Goal: Information Seeking & Learning: Learn about a topic

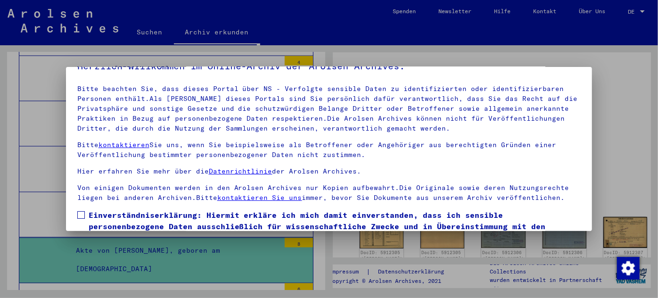
scroll to position [76, 0]
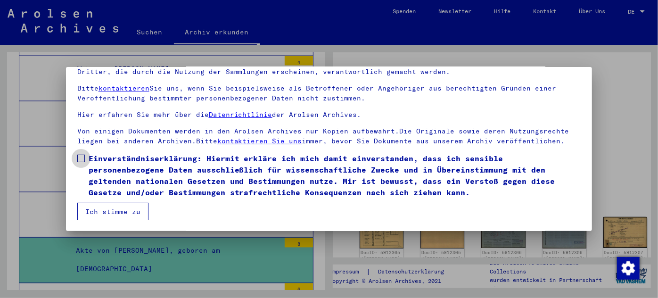
click at [82, 156] on span at bounding box center [81, 159] width 8 height 8
click at [103, 212] on button "Ich stimme zu" at bounding box center [112, 212] width 71 height 18
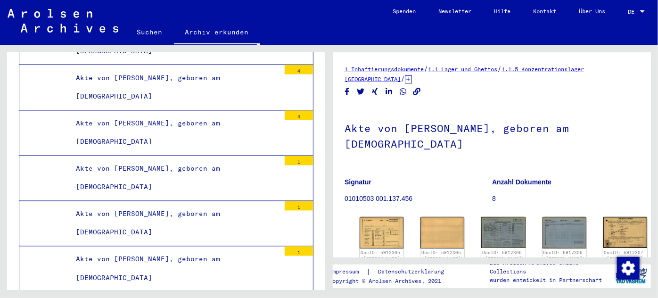
scroll to position [28155, 0]
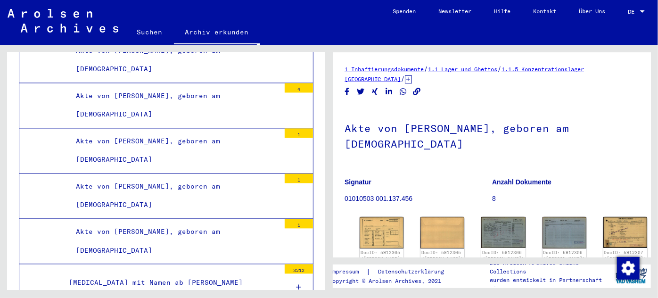
click at [151, 274] on div "[MEDICAL_DATA] mit Namen ab [PERSON_NAME]" at bounding box center [171, 283] width 218 height 18
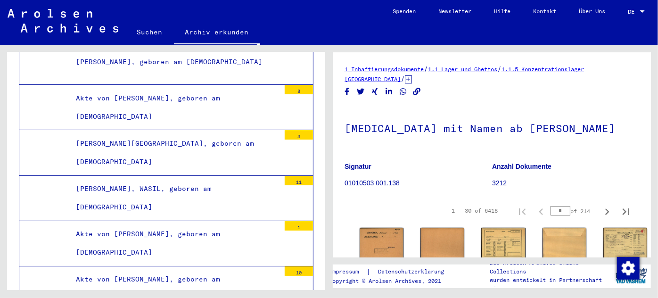
scroll to position [41659, 0]
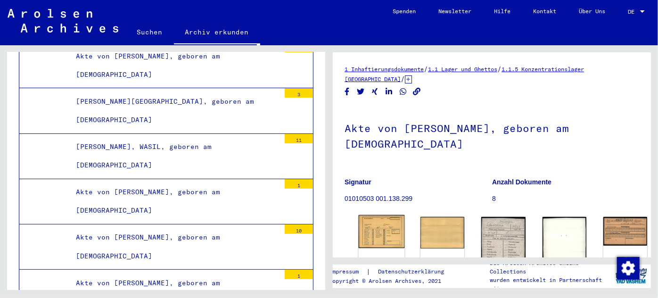
click at [378, 228] on img at bounding box center [382, 231] width 46 height 33
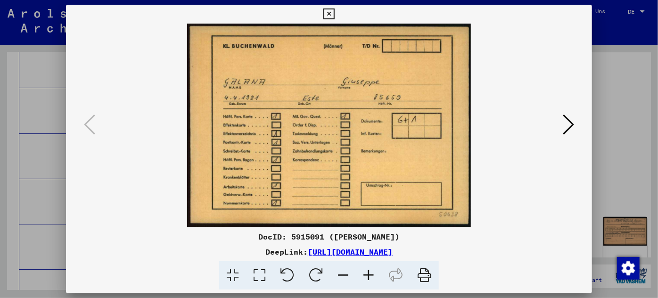
click at [29, 193] on div at bounding box center [329, 149] width 658 height 298
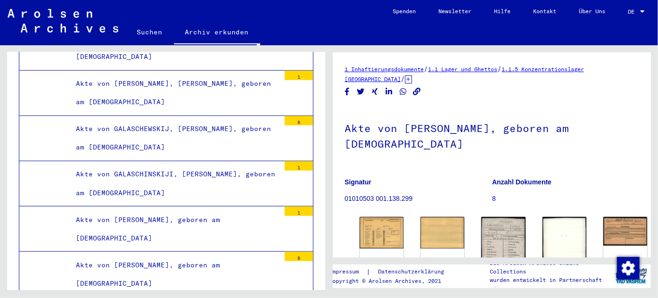
scroll to position [43932, 0]
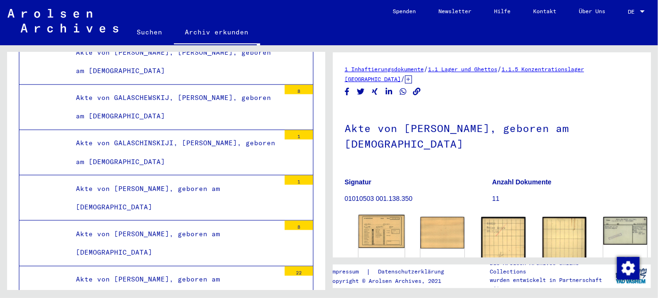
click at [375, 224] on img at bounding box center [382, 231] width 46 height 33
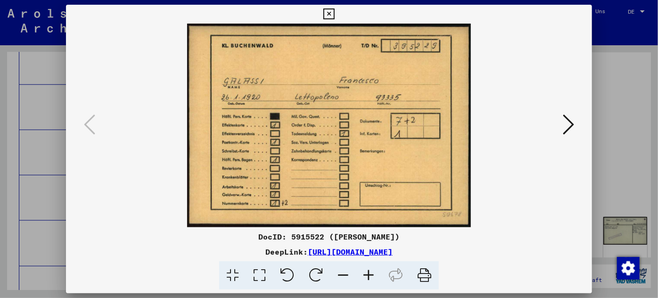
click at [18, 237] on div at bounding box center [329, 149] width 658 height 298
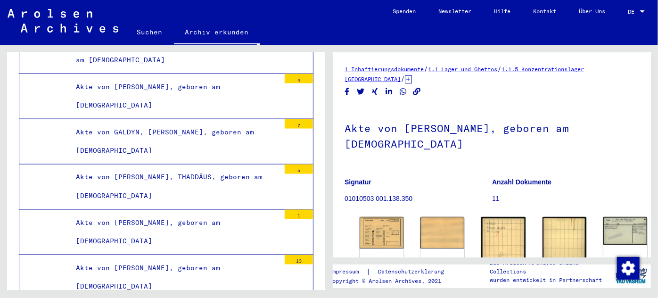
scroll to position [46075, 0]
click at [113, 259] on div "Akte von [PERSON_NAME], geboren am [DEMOGRAPHIC_DATA]" at bounding box center [174, 277] width 211 height 37
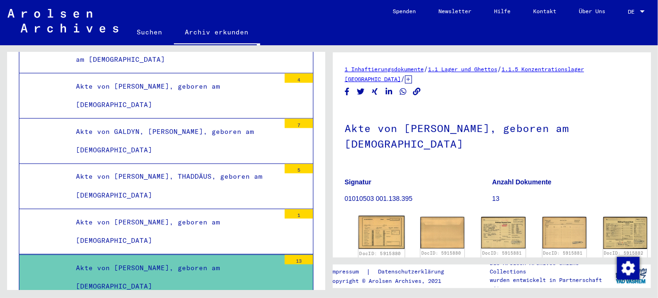
click at [362, 222] on img at bounding box center [382, 232] width 46 height 33
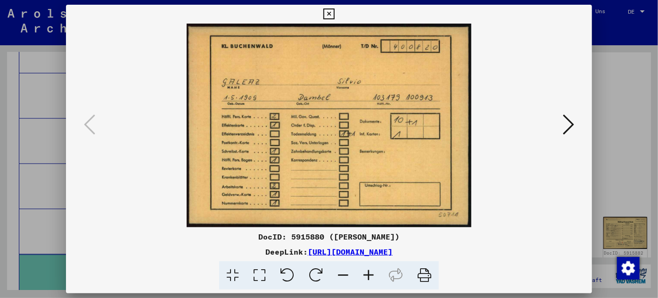
click at [42, 145] on div at bounding box center [329, 149] width 658 height 298
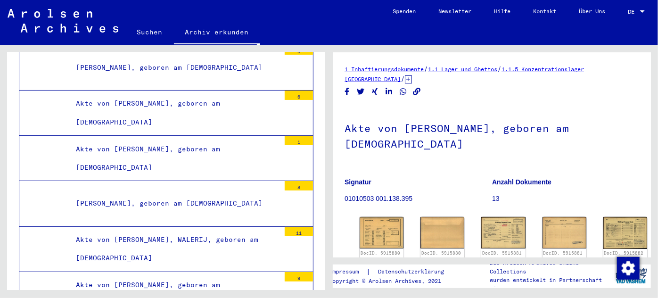
scroll to position [47104, 0]
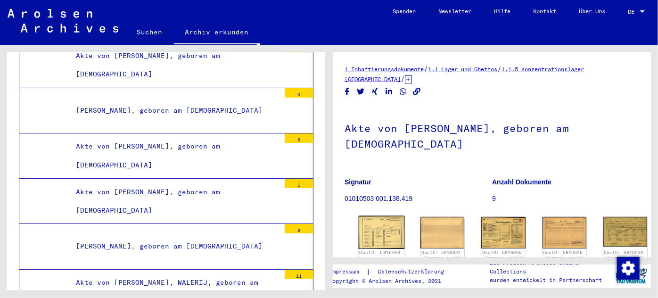
click at [379, 230] on img at bounding box center [382, 232] width 46 height 33
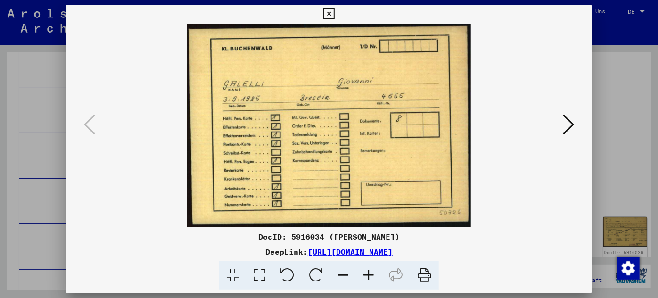
click at [570, 122] on icon at bounding box center [568, 124] width 11 height 23
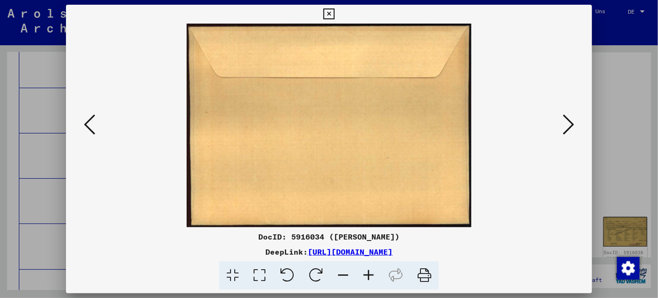
click at [570, 122] on icon at bounding box center [568, 124] width 11 height 23
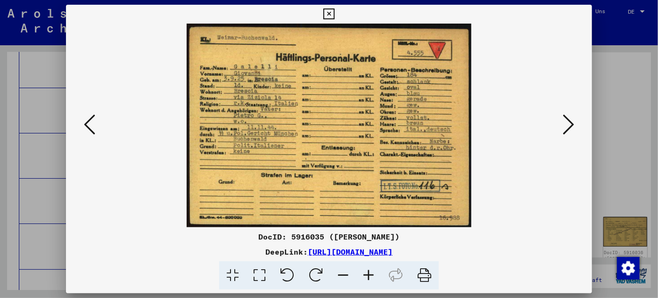
click at [570, 122] on icon at bounding box center [568, 124] width 11 height 23
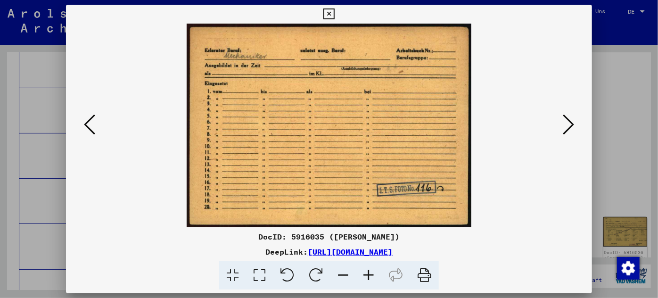
click at [570, 122] on icon at bounding box center [568, 124] width 11 height 23
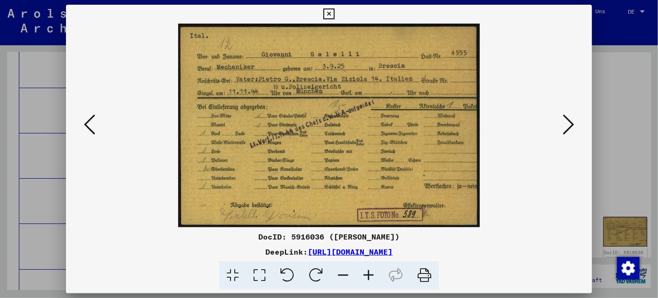
click at [38, 194] on div at bounding box center [329, 149] width 658 height 298
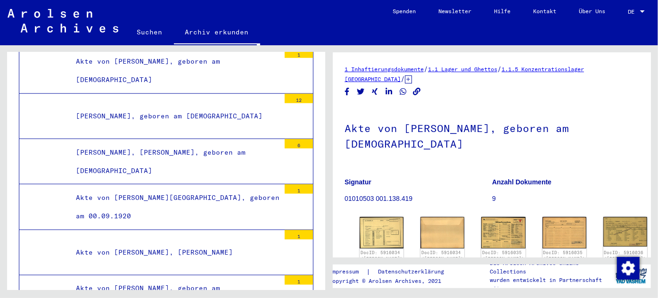
scroll to position [47661, 0]
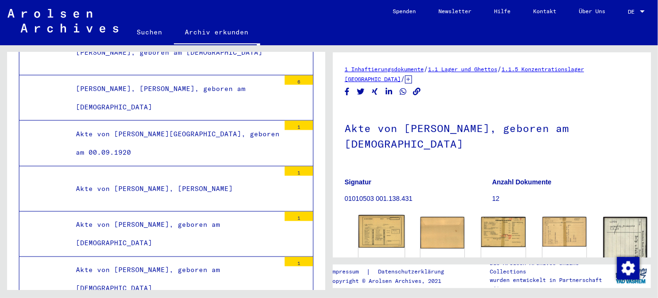
click at [379, 224] on img at bounding box center [382, 231] width 46 height 33
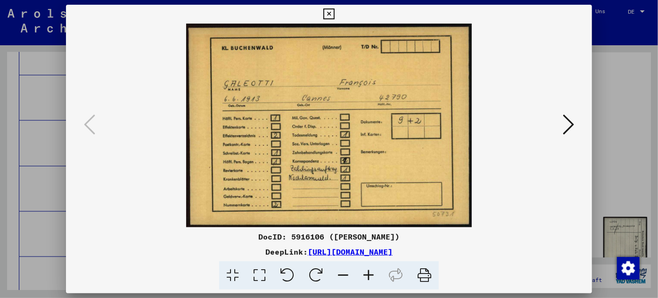
click at [36, 175] on div at bounding box center [329, 149] width 658 height 298
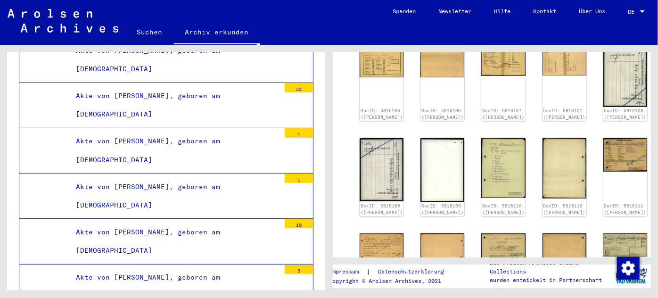
scroll to position [49032, 0]
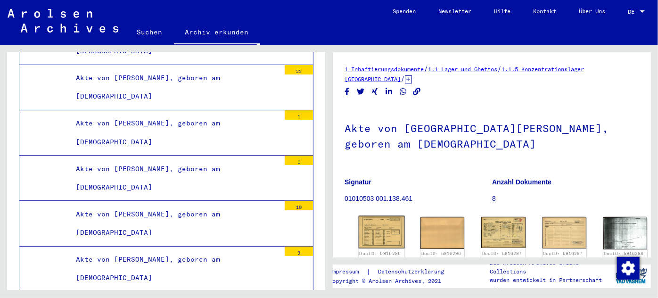
click at [375, 237] on div "DocID: 5916296 ([PERSON_NAME])" at bounding box center [382, 240] width 46 height 49
click at [375, 227] on img at bounding box center [382, 232] width 46 height 33
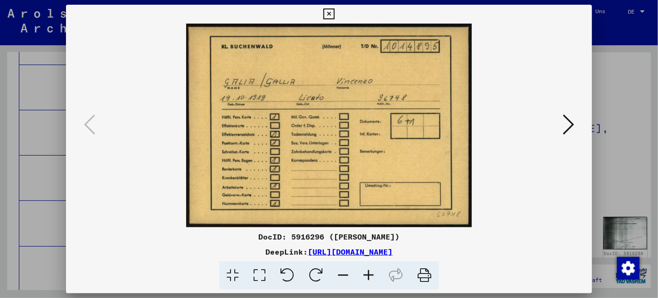
click at [58, 156] on div at bounding box center [329, 149] width 658 height 298
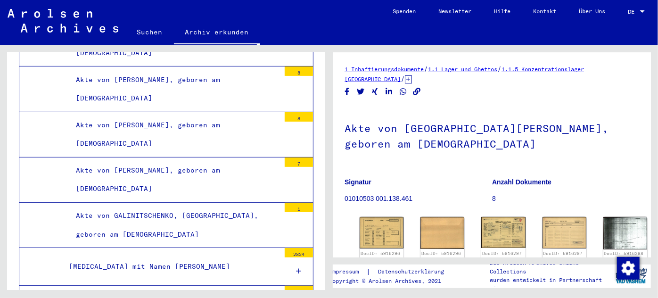
scroll to position [50875, 0]
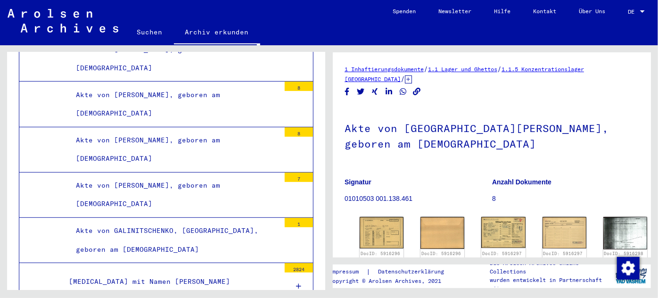
click at [140, 273] on div "[MEDICAL_DATA] mit Namen [PERSON_NAME]" at bounding box center [171, 282] width 218 height 18
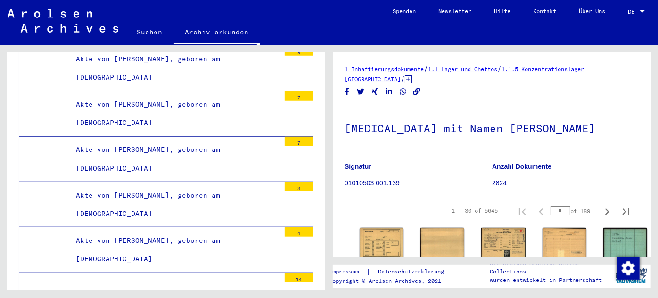
scroll to position [56535, 0]
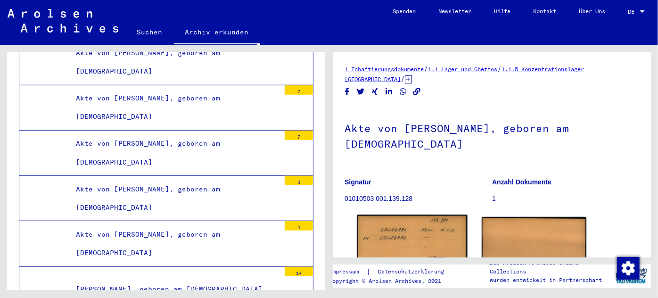
click at [395, 237] on img at bounding box center [412, 256] width 110 height 82
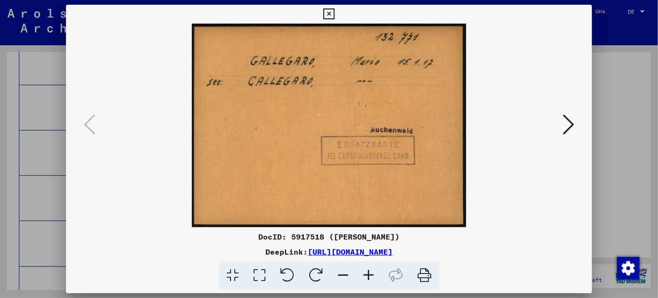
drag, startPoint x: 40, startPoint y: 250, endPoint x: 148, endPoint y: 180, distance: 128.8
click at [43, 245] on div at bounding box center [329, 149] width 658 height 298
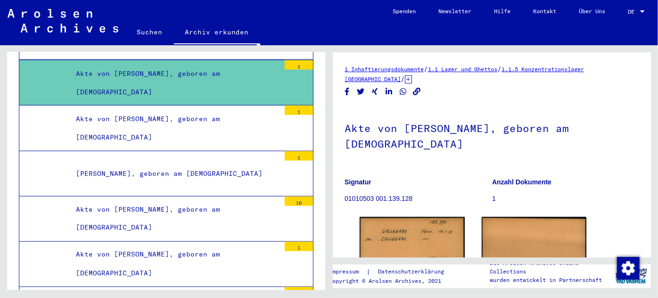
scroll to position [56877, 0]
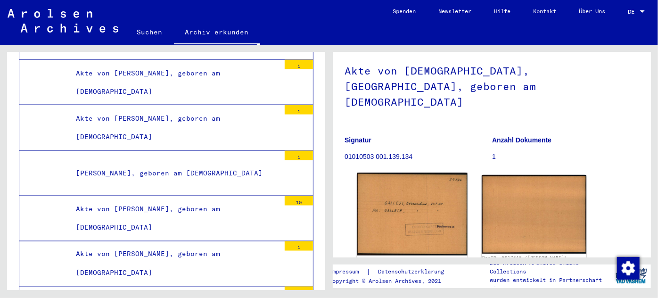
scroll to position [85, 0]
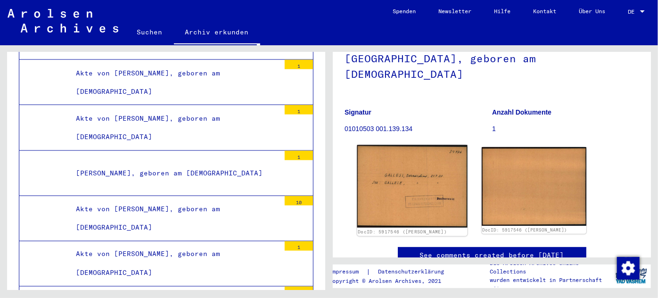
click at [403, 168] on img at bounding box center [412, 186] width 110 height 83
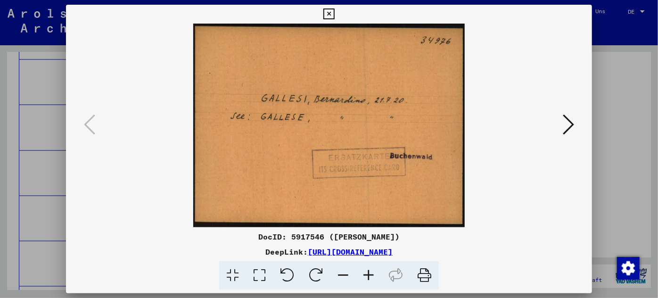
click at [52, 172] on div at bounding box center [329, 149] width 658 height 298
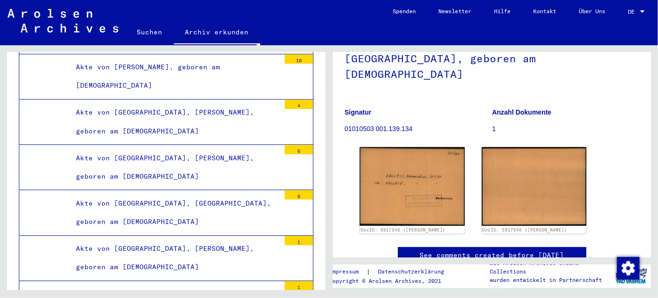
scroll to position [57520, 0]
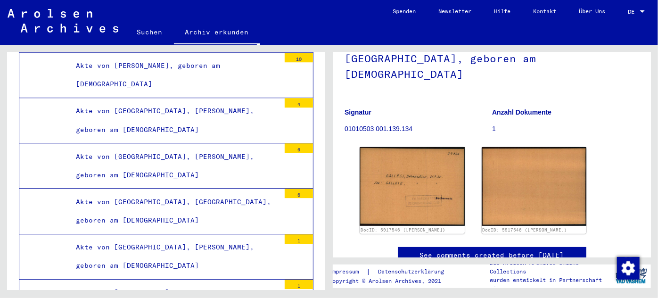
click at [140, 238] on div "Akte von [GEOGRAPHIC_DATA], [PERSON_NAME], geboren am [DEMOGRAPHIC_DATA]" at bounding box center [174, 256] width 211 height 37
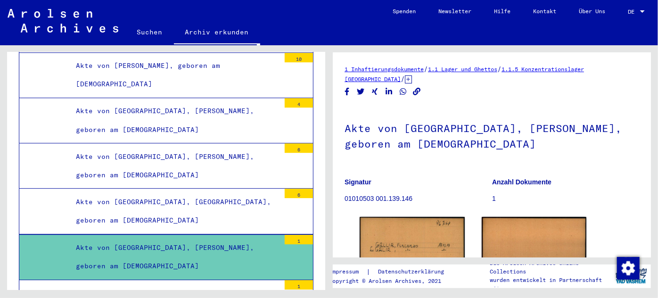
click at [129, 284] on div "Akte von [PERSON_NAME], geboren am [DEMOGRAPHIC_DATA]" at bounding box center [174, 302] width 211 height 37
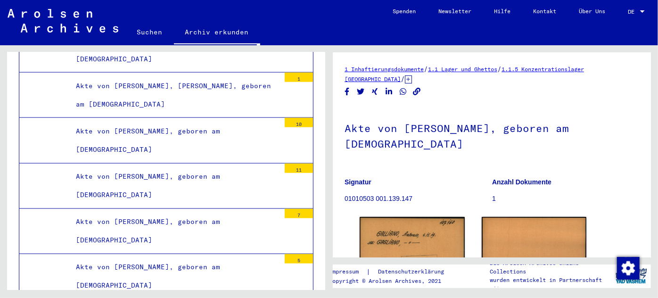
scroll to position [58549, 0]
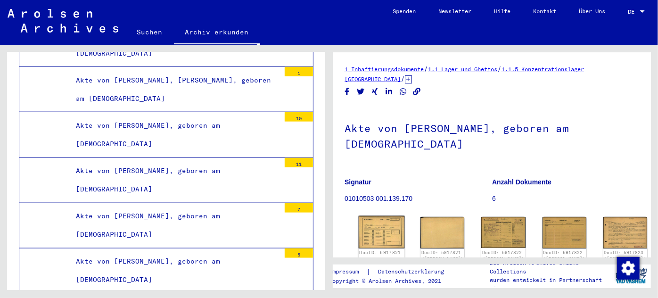
click at [384, 223] on img at bounding box center [382, 232] width 46 height 33
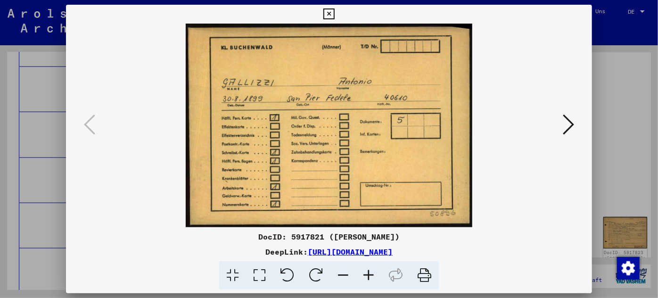
click at [55, 127] on div at bounding box center [329, 149] width 658 height 298
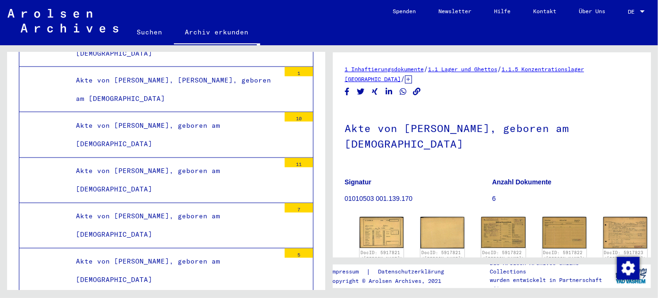
scroll to position [58591, 0]
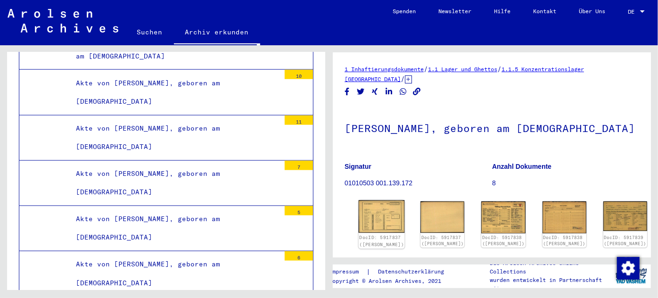
click at [379, 221] on img at bounding box center [382, 216] width 46 height 33
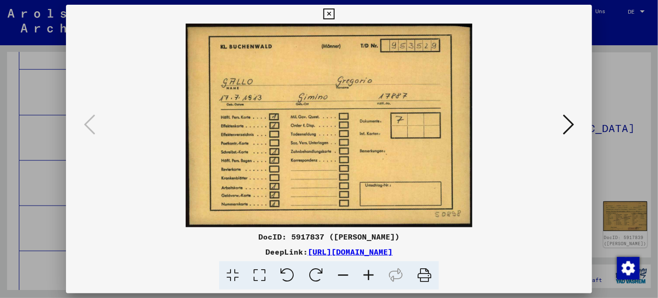
drag, startPoint x: 211, startPoint y: 250, endPoint x: 498, endPoint y: 249, distance: 287.2
click at [498, 249] on div "DeepLink: [URL][DOMAIN_NAME]" at bounding box center [329, 251] width 527 height 11
copy link "[URL][DOMAIN_NAME]"
click at [567, 118] on icon at bounding box center [568, 124] width 11 height 23
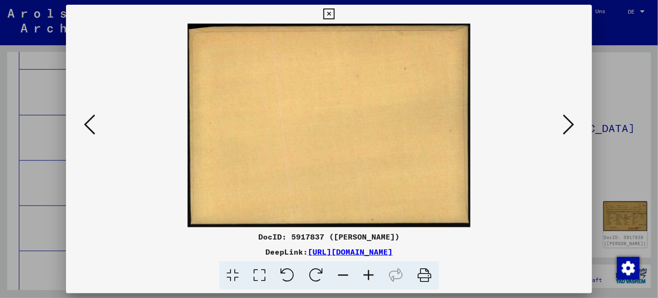
click at [567, 118] on icon at bounding box center [568, 124] width 11 height 23
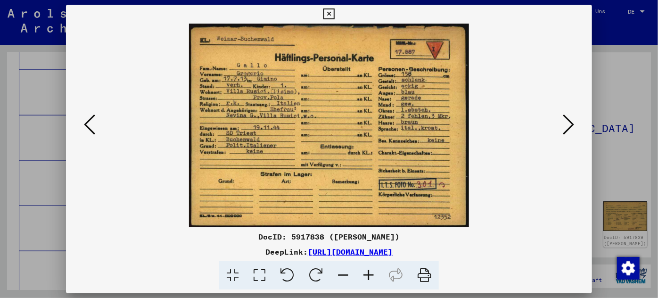
click at [367, 271] on icon at bounding box center [368, 275] width 25 height 29
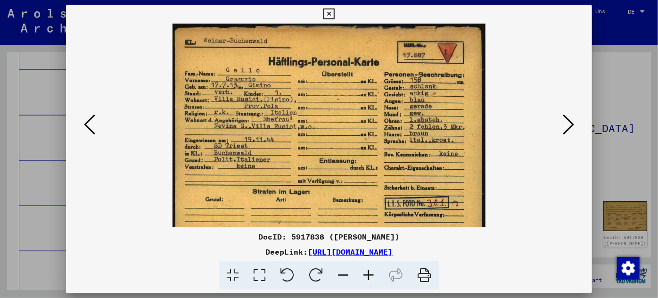
click at [367, 271] on icon at bounding box center [368, 275] width 25 height 29
click at [367, 272] on icon at bounding box center [368, 275] width 25 height 29
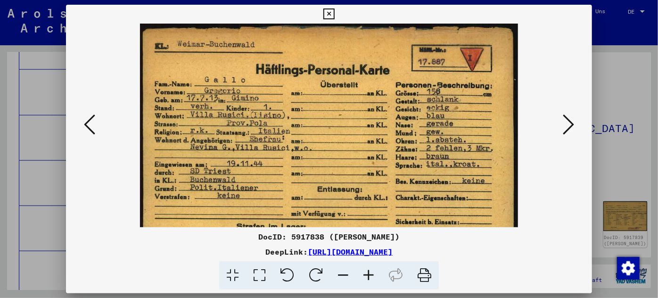
click at [367, 272] on icon at bounding box center [368, 275] width 25 height 29
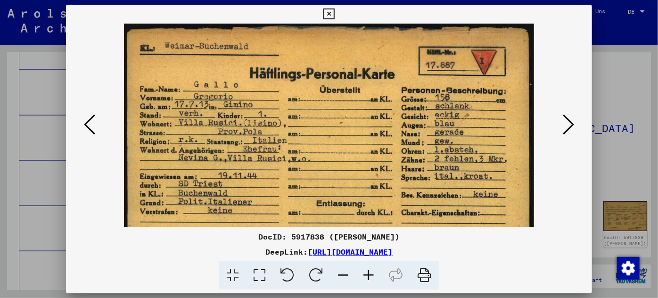
click at [367, 273] on icon at bounding box center [368, 275] width 25 height 29
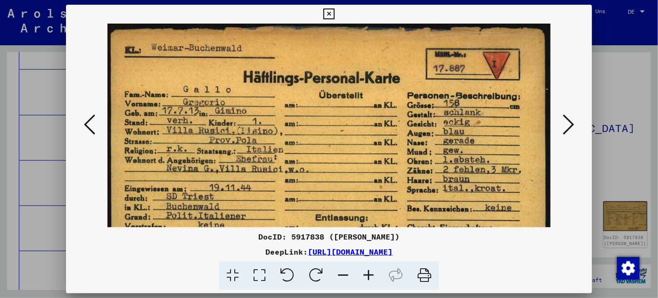
click at [367, 273] on icon at bounding box center [368, 275] width 25 height 29
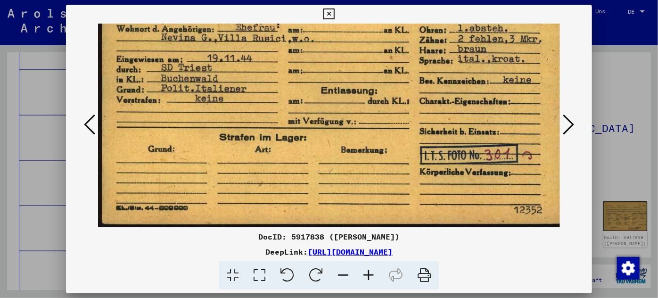
scroll to position [141, 0]
drag, startPoint x: 280, startPoint y: 197, endPoint x: 307, endPoint y: 31, distance: 167.6
click at [307, 31] on img at bounding box center [335, 54] width 475 height 345
click at [431, 71] on img at bounding box center [335, 54] width 475 height 345
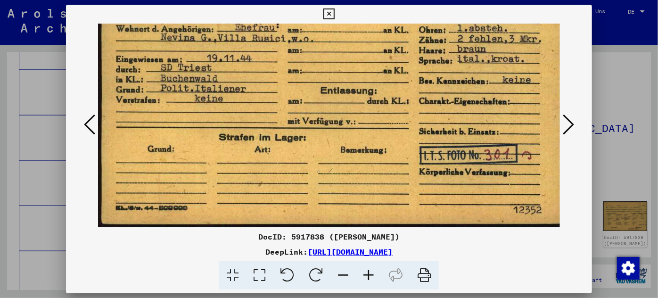
drag, startPoint x: 424, startPoint y: 50, endPoint x: 407, endPoint y: 60, distance: 19.5
click at [407, 60] on img at bounding box center [335, 54] width 475 height 345
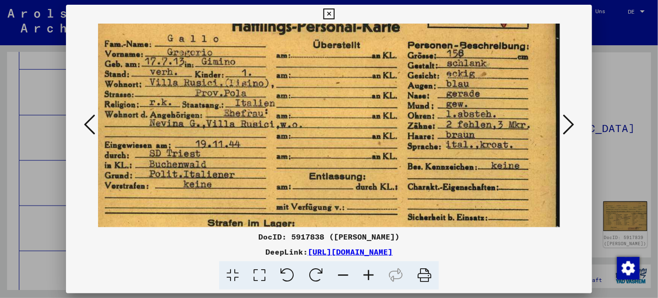
scroll to position [55, 11]
drag, startPoint x: 407, startPoint y: 60, endPoint x: 385, endPoint y: 138, distance: 80.6
click at [385, 138] on img at bounding box center [324, 140] width 475 height 345
click at [571, 121] on icon at bounding box center [568, 124] width 11 height 23
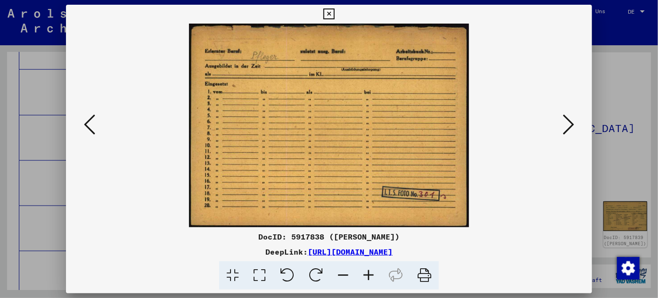
click at [366, 274] on icon at bounding box center [368, 275] width 25 height 29
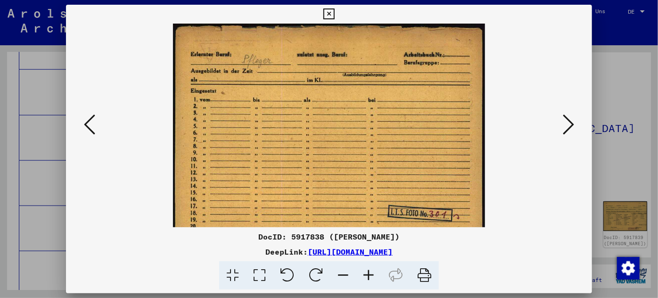
click at [366, 274] on icon at bounding box center [368, 275] width 25 height 29
click at [365, 274] on icon at bounding box center [368, 275] width 25 height 29
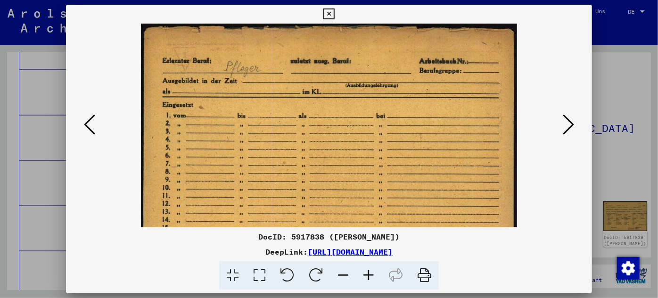
click at [365, 274] on icon at bounding box center [368, 275] width 25 height 29
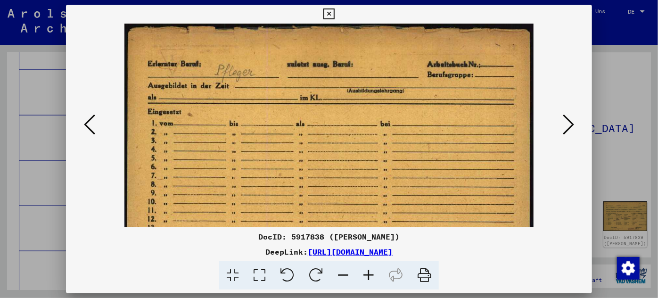
click at [363, 275] on icon at bounding box center [368, 275] width 25 height 29
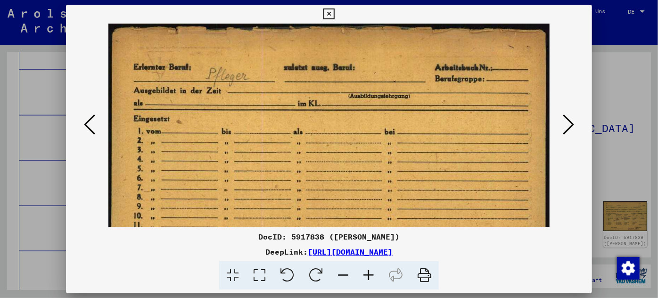
click at [363, 275] on icon at bounding box center [368, 275] width 25 height 29
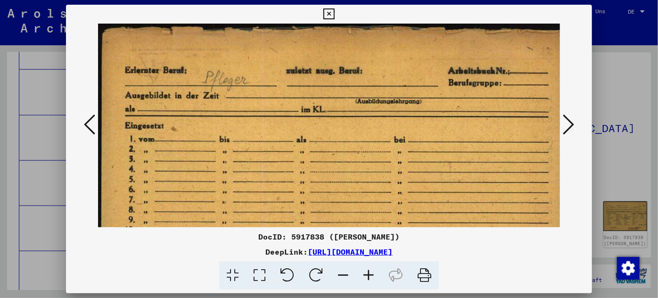
click at [299, 211] on img at bounding box center [335, 196] width 474 height 345
click at [572, 119] on icon at bounding box center [568, 124] width 11 height 23
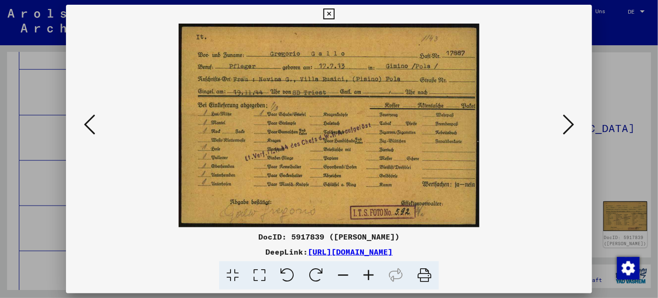
click at [371, 272] on icon at bounding box center [368, 275] width 25 height 29
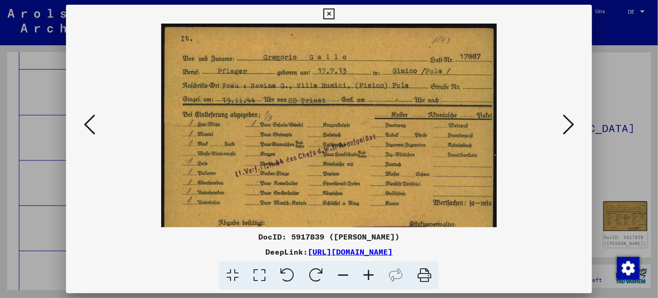
click at [371, 272] on icon at bounding box center [368, 275] width 25 height 29
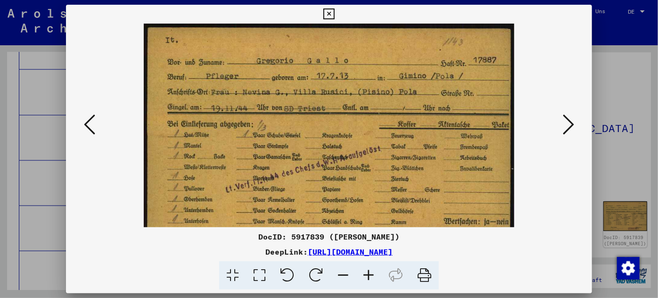
drag, startPoint x: 326, startPoint y: 152, endPoint x: 312, endPoint y: 134, distance: 22.9
click at [312, 134] on img at bounding box center [329, 149] width 370 height 251
click at [571, 122] on icon at bounding box center [568, 124] width 11 height 23
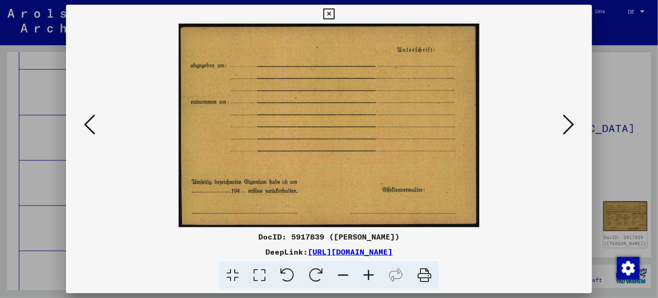
click at [571, 121] on icon at bounding box center [568, 124] width 11 height 23
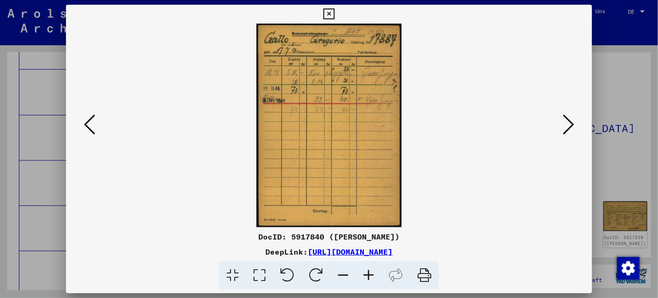
click at [366, 273] on icon at bounding box center [368, 275] width 25 height 29
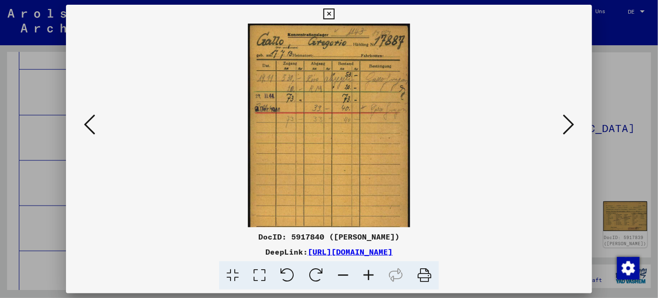
click at [366, 273] on icon at bounding box center [368, 275] width 25 height 29
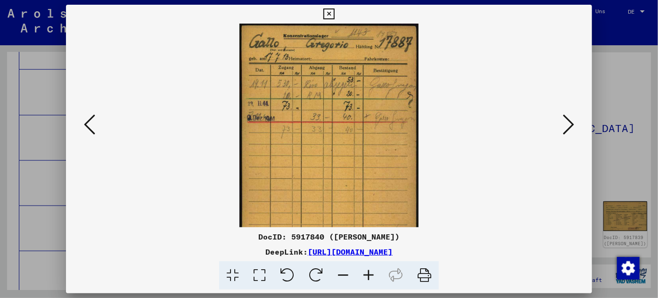
click at [366, 273] on icon at bounding box center [368, 275] width 25 height 29
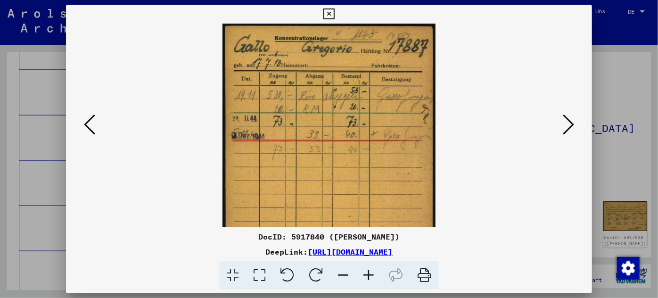
click at [366, 273] on icon at bounding box center [368, 275] width 25 height 29
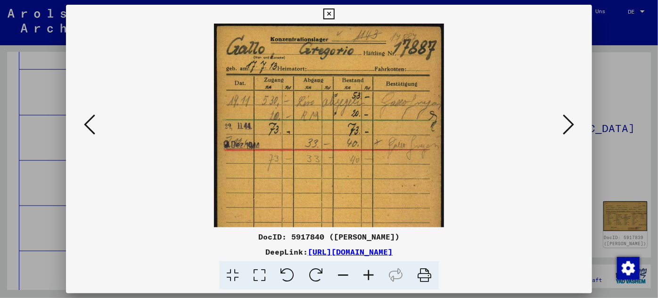
click at [366, 273] on icon at bounding box center [368, 275] width 25 height 29
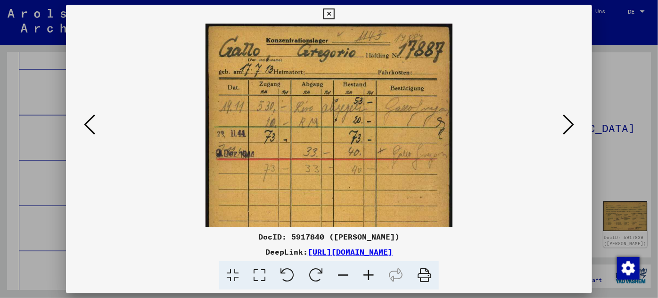
click at [366, 273] on icon at bounding box center [368, 275] width 25 height 29
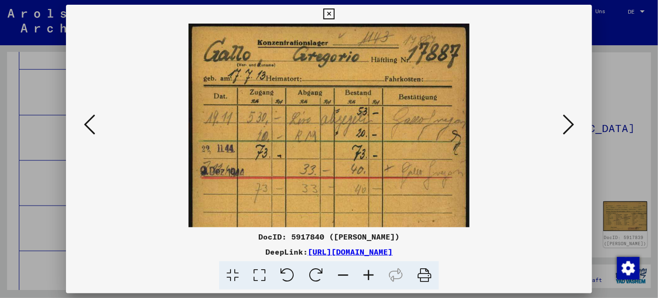
click at [567, 118] on icon at bounding box center [568, 124] width 11 height 23
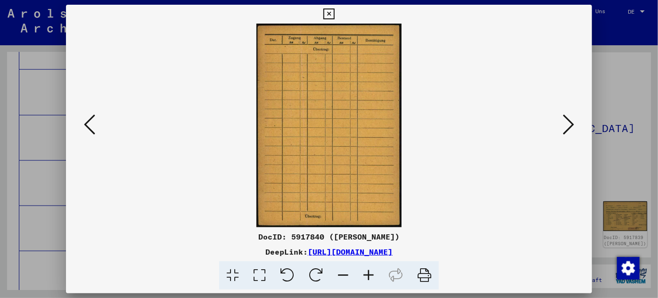
click at [567, 118] on icon at bounding box center [568, 124] width 11 height 23
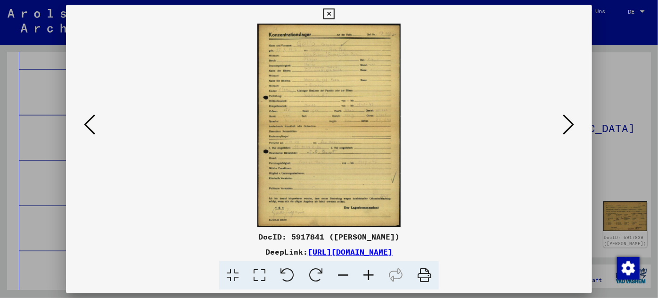
click at [368, 274] on icon at bounding box center [368, 275] width 25 height 29
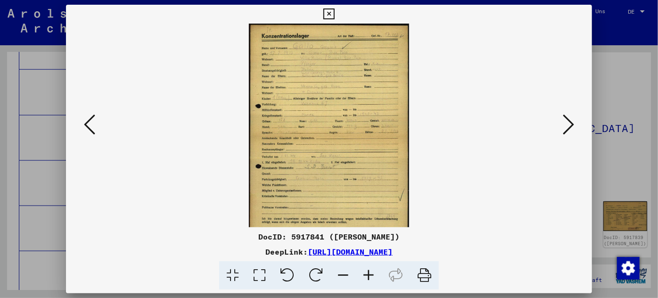
click at [368, 274] on icon at bounding box center [368, 275] width 25 height 29
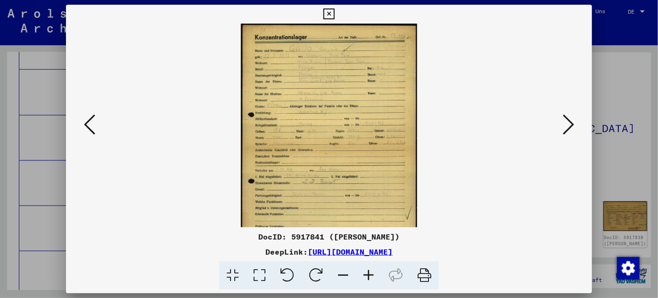
click at [368, 274] on icon at bounding box center [368, 275] width 25 height 29
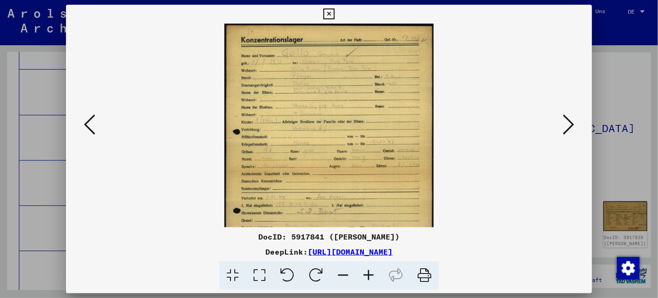
click at [368, 274] on icon at bounding box center [368, 275] width 25 height 29
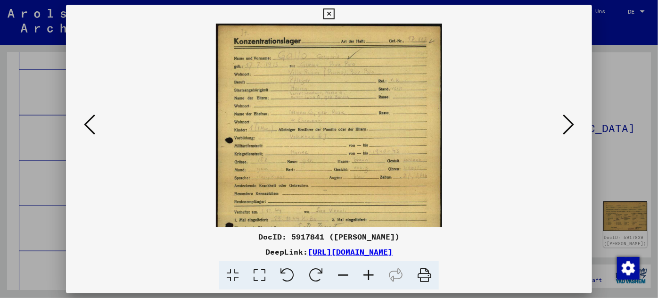
click at [368, 274] on icon at bounding box center [368, 275] width 25 height 29
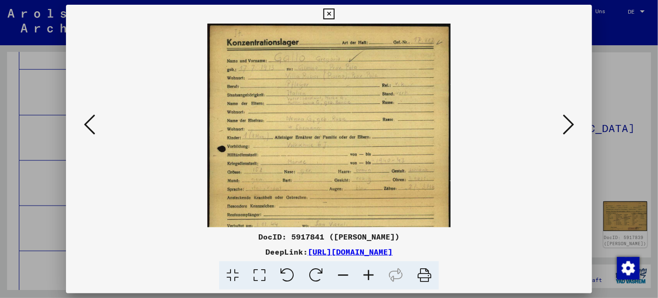
click at [368, 274] on icon at bounding box center [368, 275] width 25 height 29
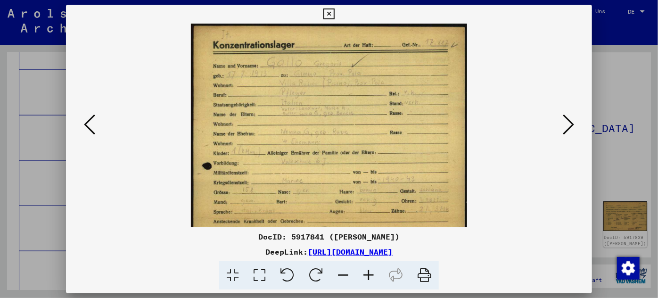
click at [368, 274] on icon at bounding box center [368, 275] width 25 height 29
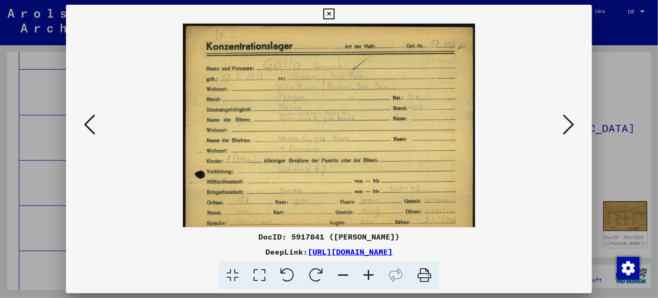
click at [368, 274] on icon at bounding box center [368, 275] width 25 height 29
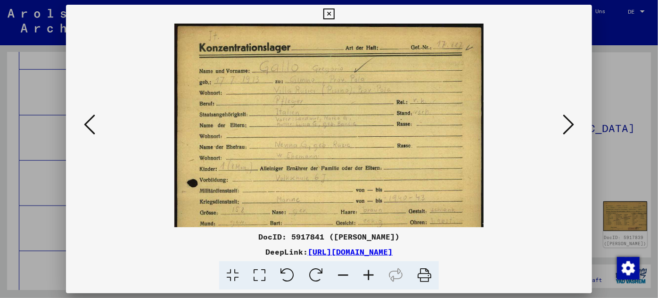
click at [368, 274] on icon at bounding box center [368, 275] width 25 height 29
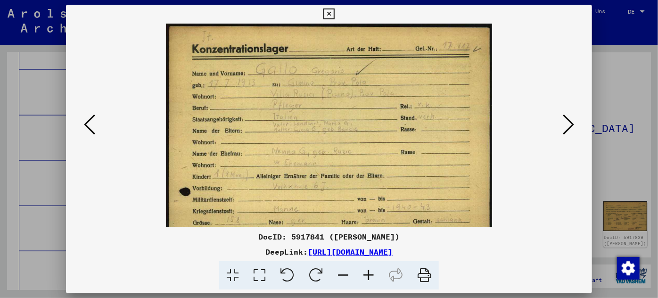
click at [368, 275] on icon at bounding box center [368, 275] width 25 height 29
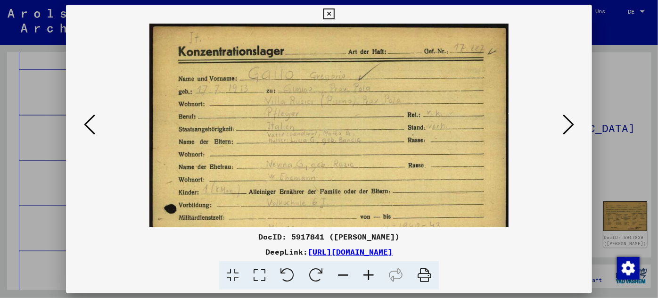
click at [368, 276] on icon at bounding box center [368, 275] width 25 height 29
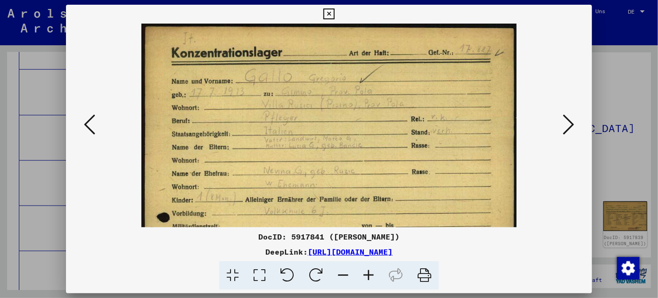
click at [368, 276] on icon at bounding box center [368, 275] width 25 height 29
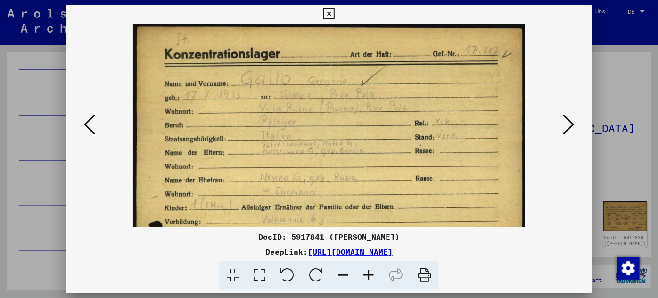
click at [368, 276] on icon at bounding box center [368, 275] width 25 height 29
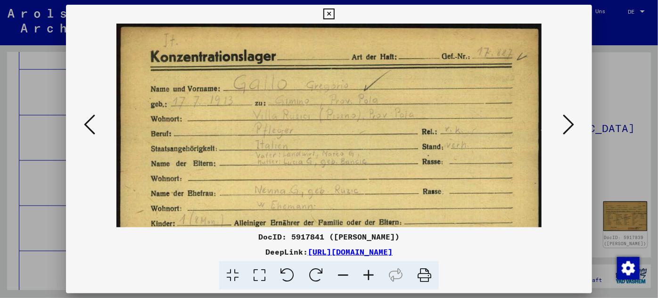
click at [368, 277] on icon at bounding box center [368, 275] width 25 height 29
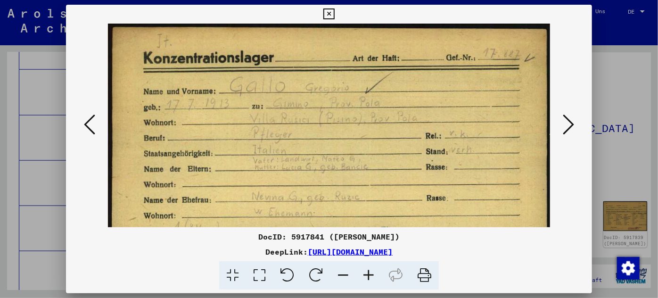
click at [368, 278] on icon at bounding box center [368, 275] width 25 height 29
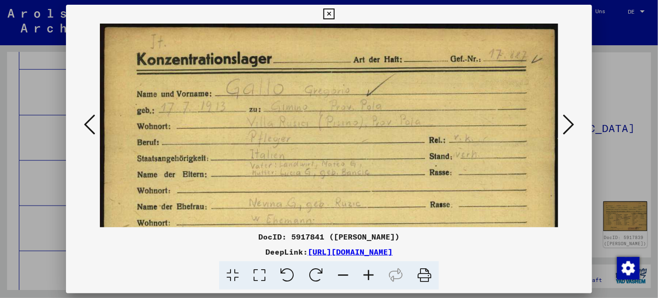
click at [368, 278] on icon at bounding box center [368, 275] width 25 height 29
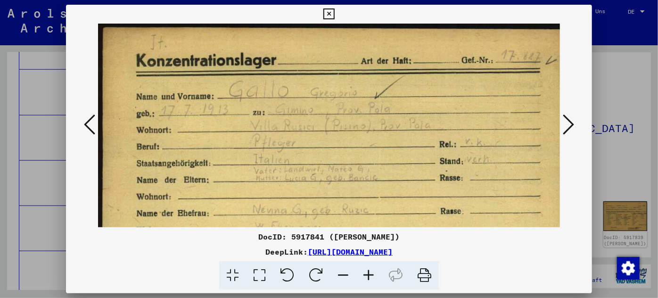
click at [368, 278] on icon at bounding box center [368, 275] width 25 height 29
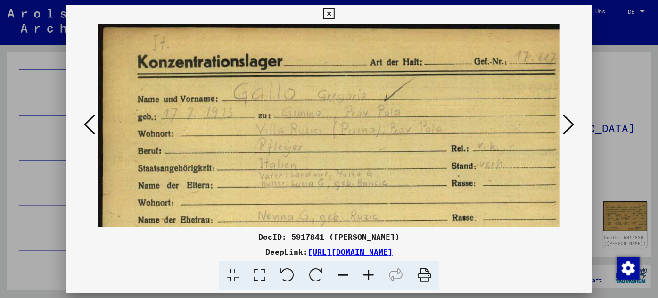
click at [368, 278] on icon at bounding box center [368, 275] width 25 height 29
click at [368, 279] on icon at bounding box center [368, 275] width 25 height 29
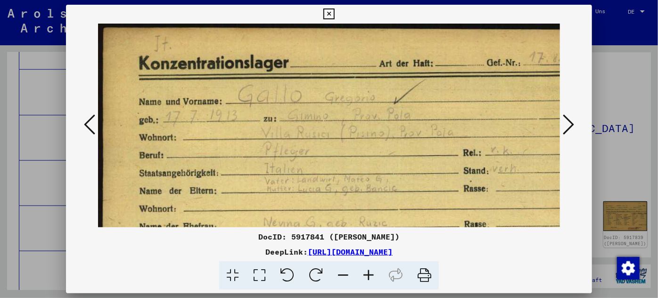
click at [368, 279] on icon at bounding box center [368, 275] width 25 height 29
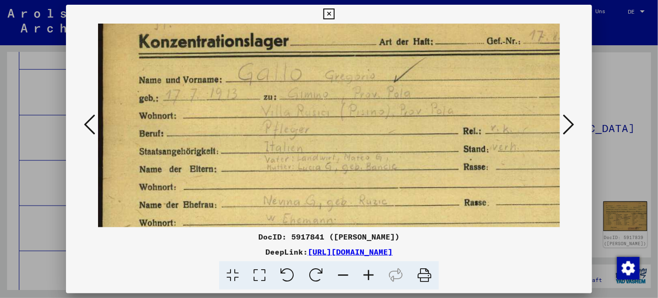
scroll to position [24, 0]
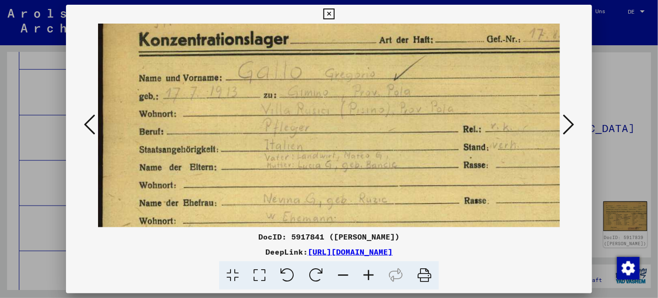
drag, startPoint x: 361, startPoint y: 197, endPoint x: 362, endPoint y: 173, distance: 24.5
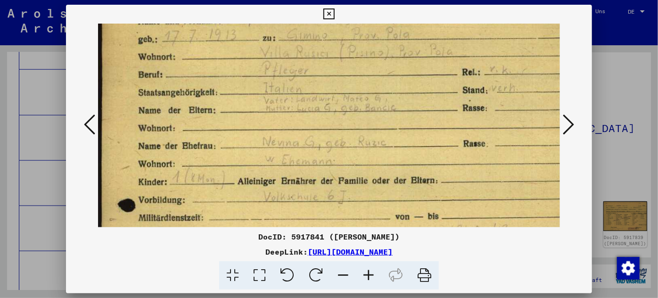
scroll to position [99, 0]
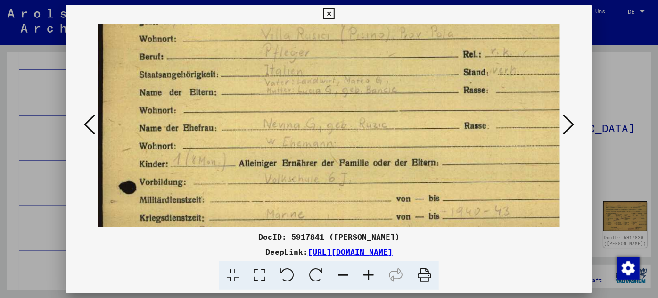
drag, startPoint x: 388, startPoint y: 205, endPoint x: 387, endPoint y: 130, distance: 75.0
click at [387, 130] on img at bounding box center [352, 286] width 509 height 723
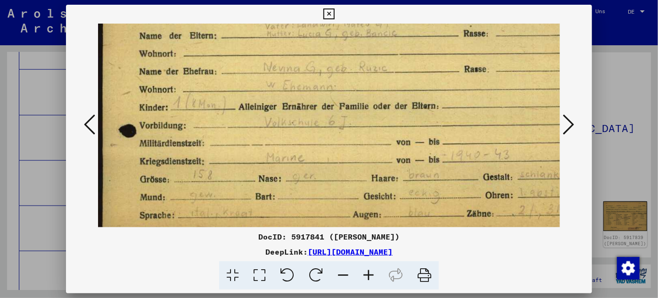
scroll to position [160, 0]
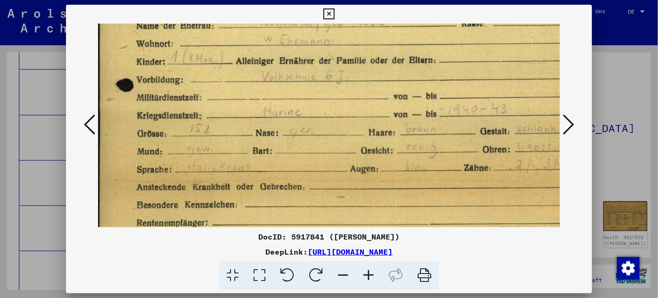
drag, startPoint x: 342, startPoint y: 202, endPoint x: 351, endPoint y: 98, distance: 104.7
click at [351, 98] on img at bounding box center [349, 184] width 509 height 723
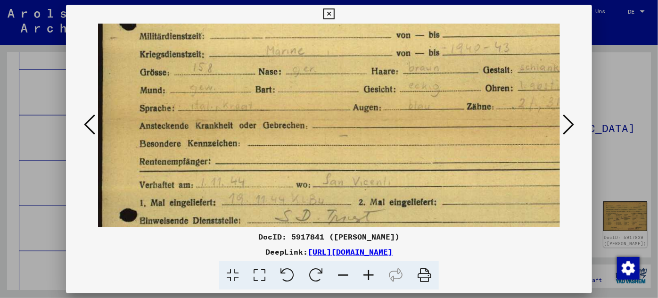
scroll to position [270, 0]
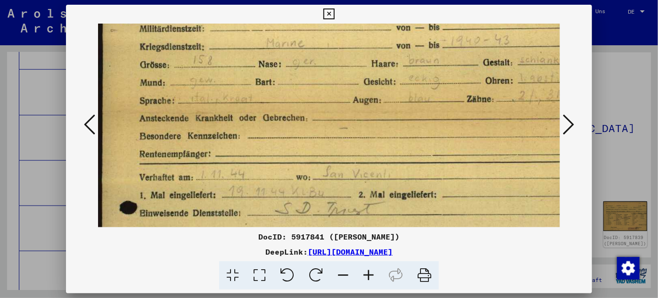
drag, startPoint x: 314, startPoint y: 199, endPoint x: 326, endPoint y: 133, distance: 67.2
click at [326, 133] on img at bounding box center [352, 115] width 509 height 723
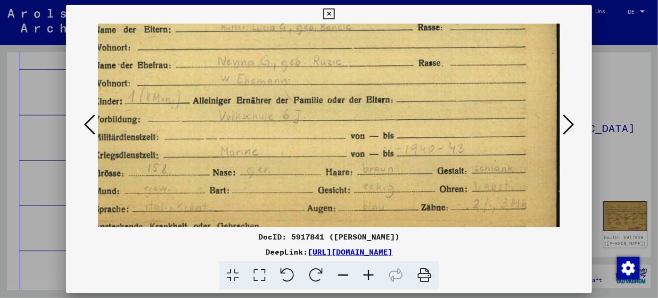
scroll to position [159, 46]
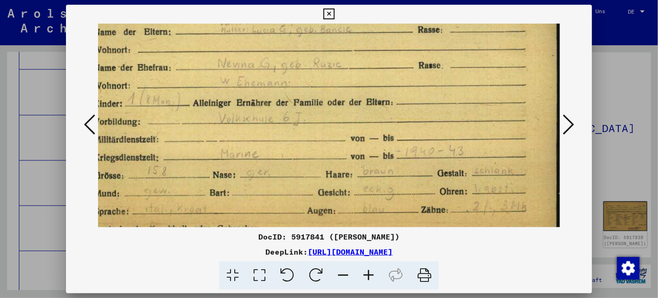
drag, startPoint x: 292, startPoint y: 206, endPoint x: 249, endPoint y: 291, distance: 95.1
click at [246, 298] on html "Suchen Archiv erkunden Spenden Newsletter Hilfe Kontakt Über Uns Suchen Archiv …" at bounding box center [329, 149] width 658 height 298
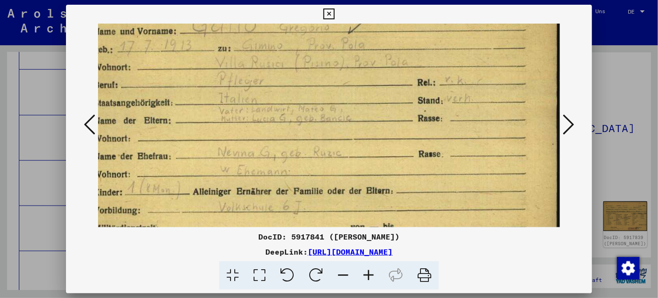
scroll to position [43, 46]
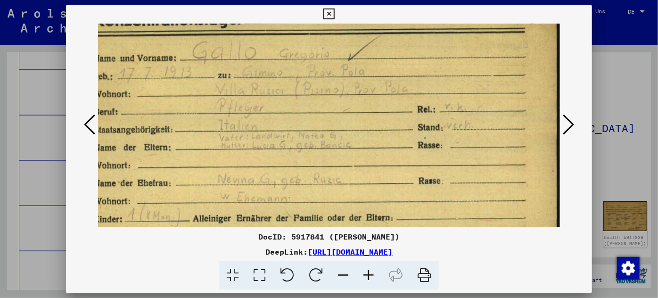
drag, startPoint x: 270, startPoint y: 123, endPoint x: 299, endPoint y: 238, distance: 119.2
click at [299, 238] on div "DocID: 5917841 ([PERSON_NAME]) DeepLink: [URL][DOMAIN_NAME]" at bounding box center [329, 147] width 527 height 285
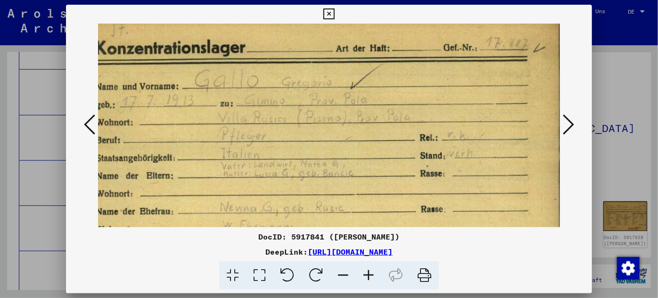
scroll to position [0, 42]
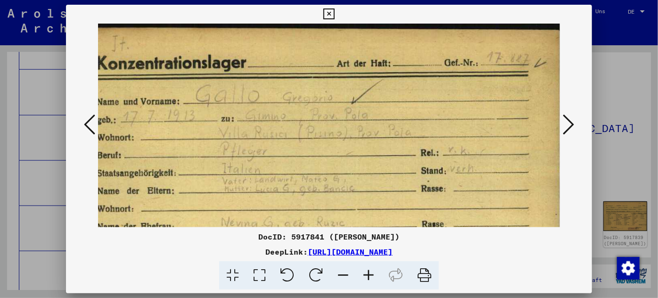
drag, startPoint x: 356, startPoint y: 140, endPoint x: 360, endPoint y: 192, distance: 52.5
click at [568, 123] on icon at bounding box center [568, 124] width 11 height 23
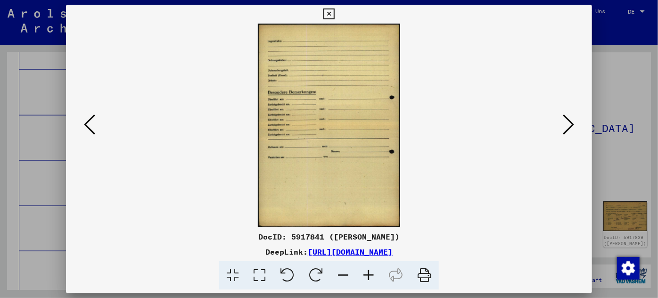
click at [568, 123] on icon at bounding box center [568, 124] width 11 height 23
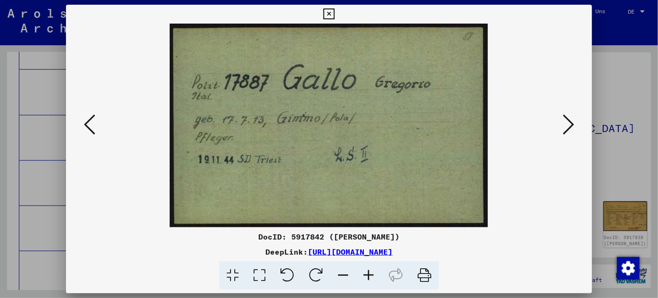
click at [566, 120] on icon at bounding box center [568, 124] width 11 height 23
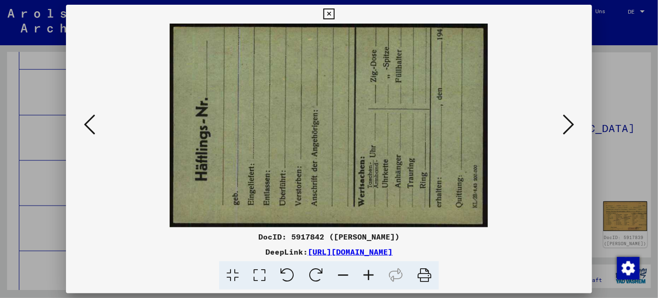
click at [566, 120] on icon at bounding box center [568, 124] width 11 height 23
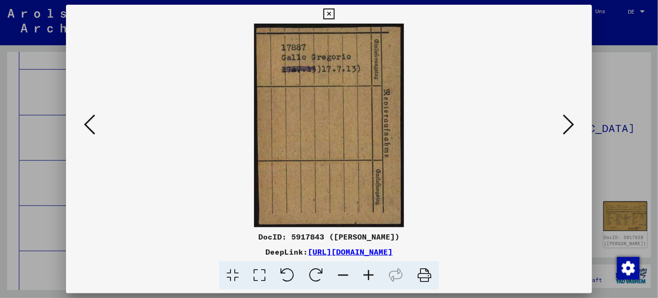
click at [565, 121] on icon at bounding box center [568, 124] width 11 height 23
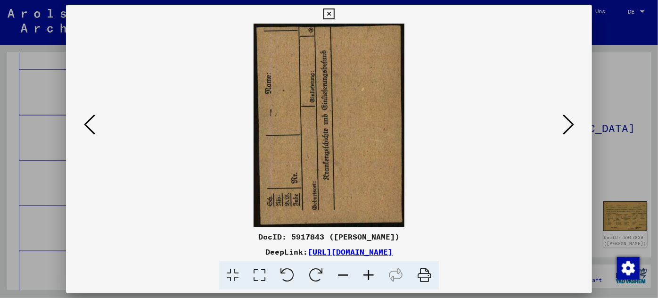
click at [565, 120] on icon at bounding box center [568, 124] width 11 height 23
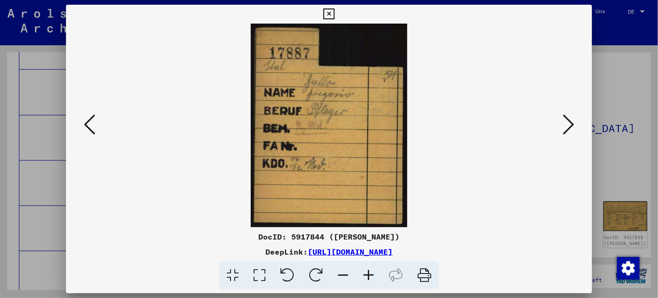
click at [570, 123] on icon at bounding box center [568, 124] width 11 height 23
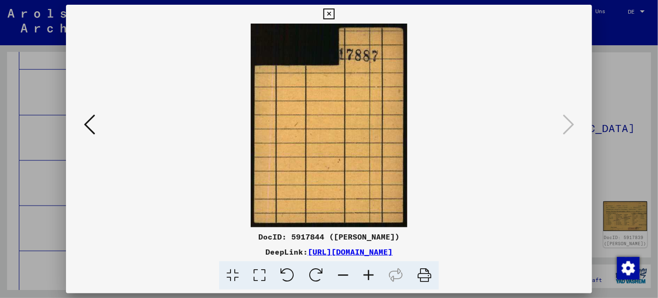
click at [34, 178] on div at bounding box center [329, 149] width 658 height 298
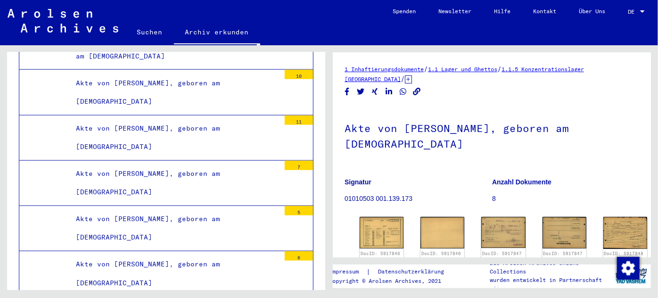
scroll to position [85, 0]
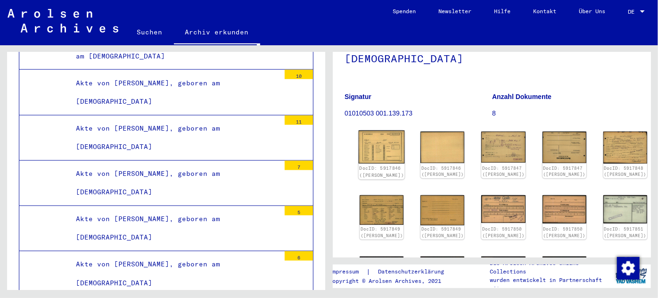
click at [370, 131] on img at bounding box center [382, 147] width 46 height 33
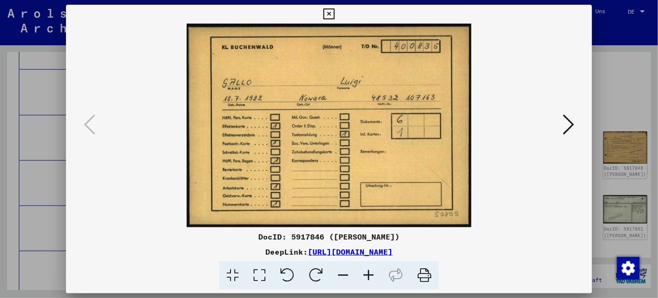
click at [567, 121] on icon at bounding box center [568, 124] width 11 height 23
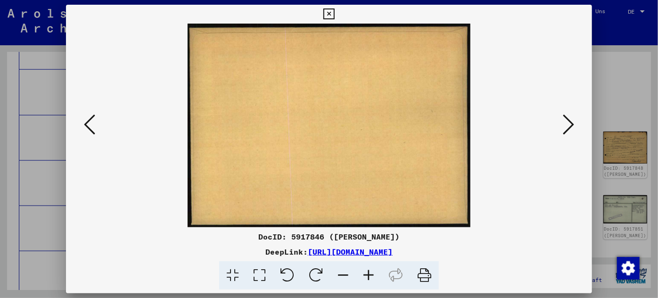
click at [566, 122] on icon at bounding box center [568, 124] width 11 height 23
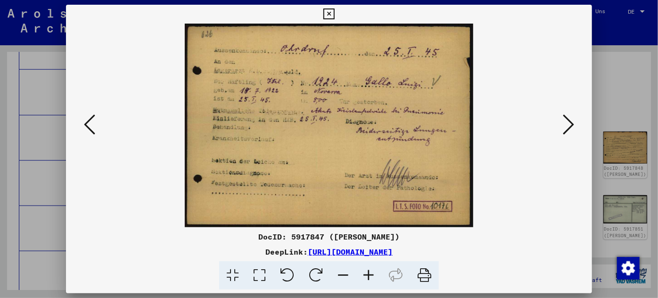
click at [566, 122] on icon at bounding box center [568, 124] width 11 height 23
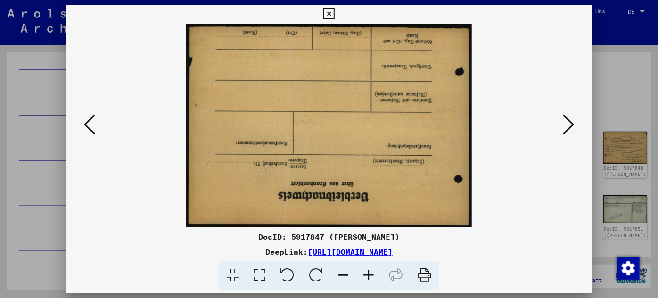
click at [566, 122] on icon at bounding box center [568, 124] width 11 height 23
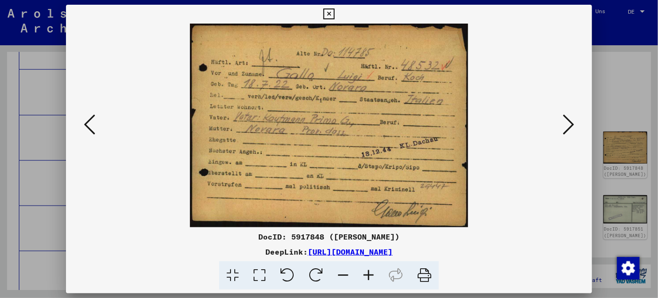
click at [566, 122] on icon at bounding box center [568, 124] width 11 height 23
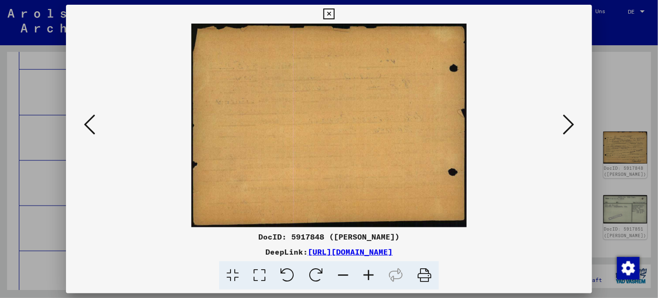
drag, startPoint x: 29, startPoint y: 220, endPoint x: 82, endPoint y: 182, distance: 64.9
click at [30, 217] on div at bounding box center [329, 149] width 658 height 298
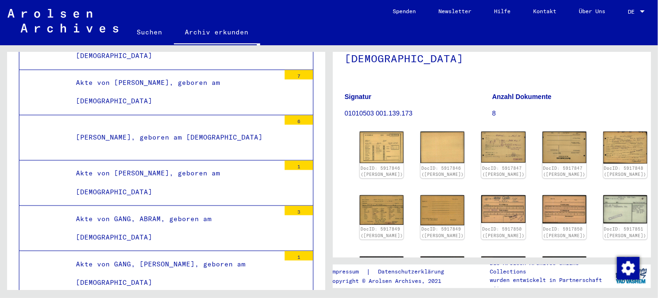
scroll to position [73469, 0]
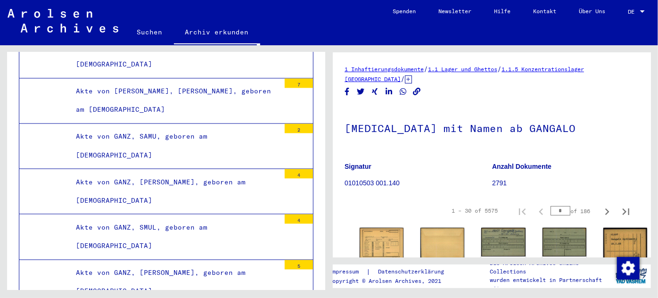
scroll to position [80714, 0]
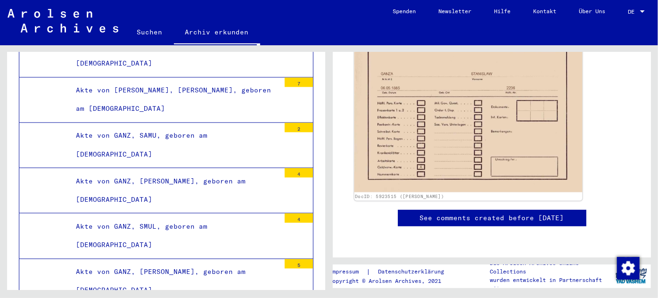
scroll to position [85, 0]
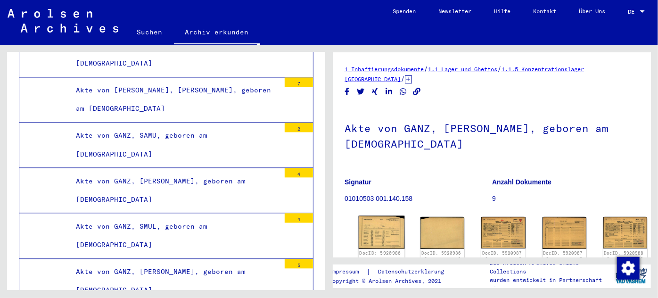
click at [374, 216] on img at bounding box center [382, 232] width 46 height 33
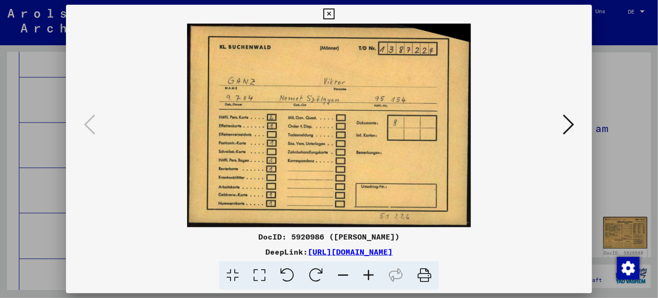
click at [52, 88] on div at bounding box center [329, 149] width 658 height 298
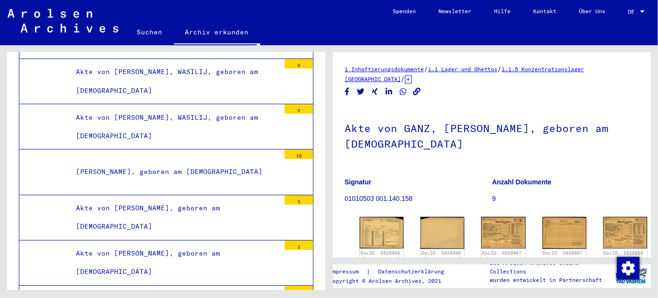
scroll to position [83200, 0]
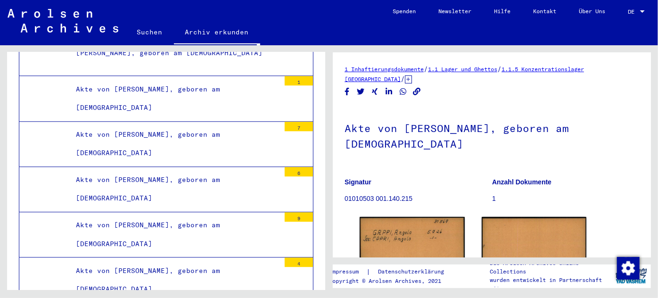
scroll to position [88131, 0]
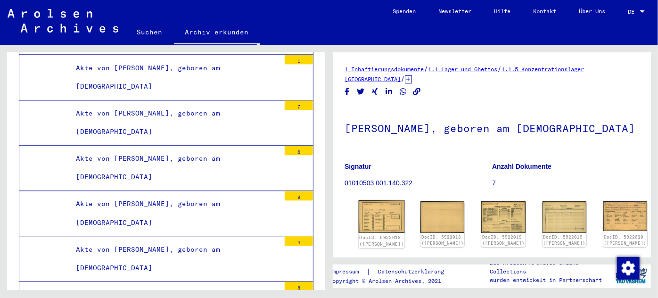
click at [372, 230] on img at bounding box center [382, 216] width 46 height 33
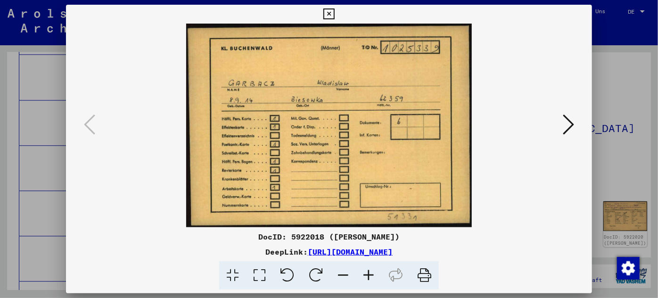
click at [566, 118] on icon at bounding box center [568, 124] width 11 height 23
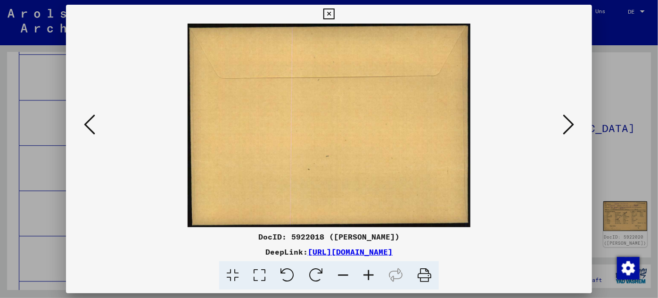
click at [566, 118] on icon at bounding box center [568, 124] width 11 height 23
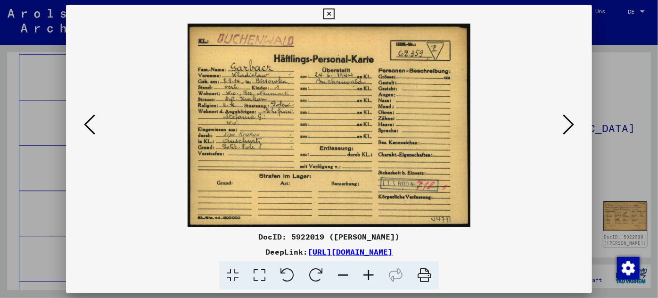
click at [50, 94] on div at bounding box center [329, 149] width 658 height 298
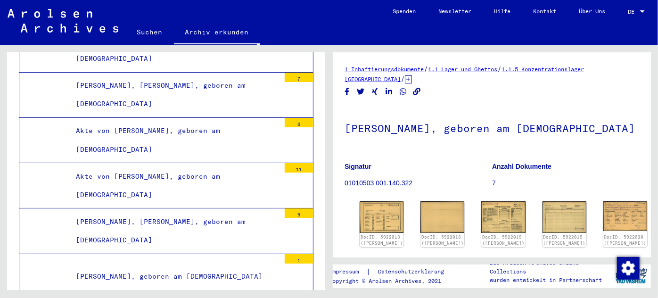
scroll to position [92375, 0]
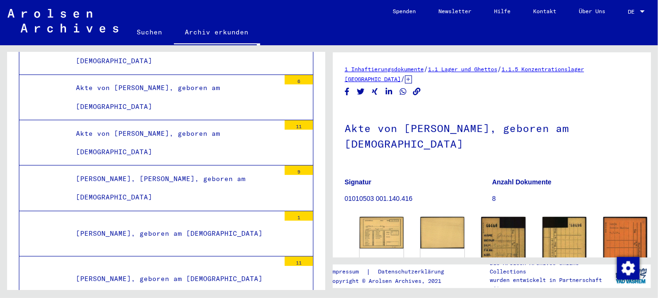
click at [372, 228] on img at bounding box center [382, 231] width 46 height 33
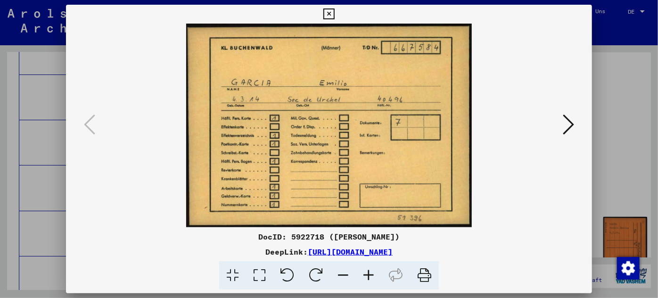
click at [35, 86] on div at bounding box center [329, 149] width 658 height 298
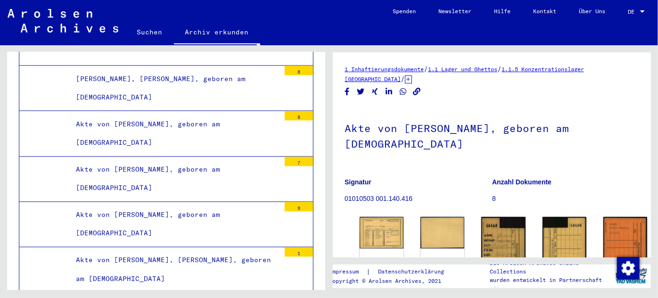
scroll to position [95376, 0]
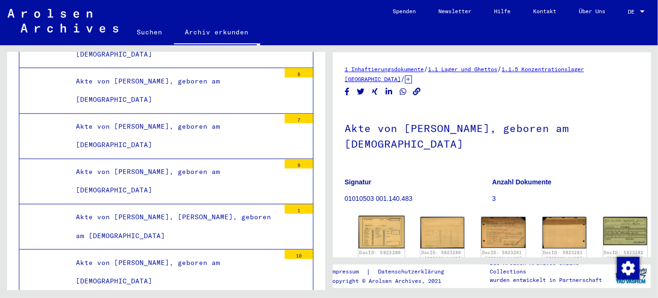
click at [374, 224] on img at bounding box center [382, 232] width 46 height 33
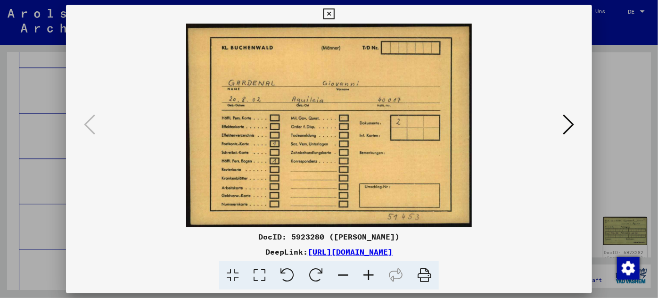
click at [41, 128] on div at bounding box center [329, 149] width 658 height 298
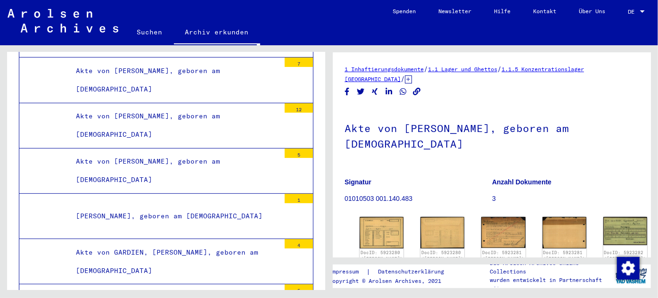
scroll to position [96147, 0]
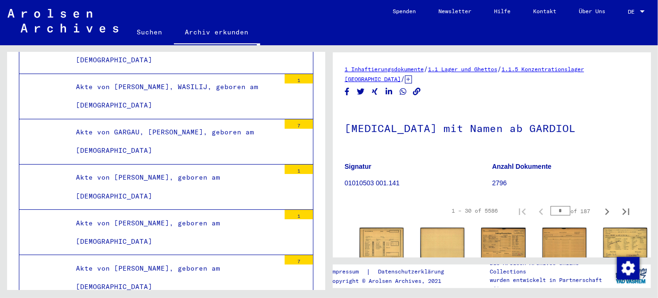
scroll to position [99576, 0]
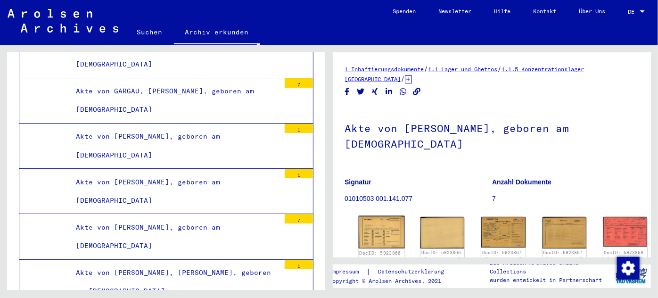
click at [380, 229] on img at bounding box center [382, 232] width 46 height 33
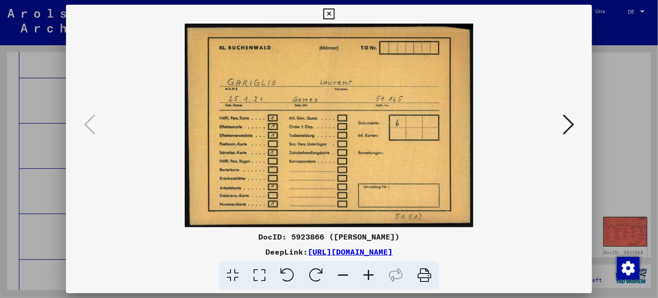
click at [49, 205] on div at bounding box center [329, 149] width 658 height 298
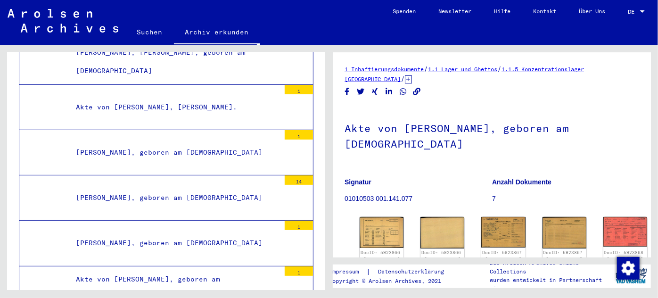
scroll to position [105193, 0]
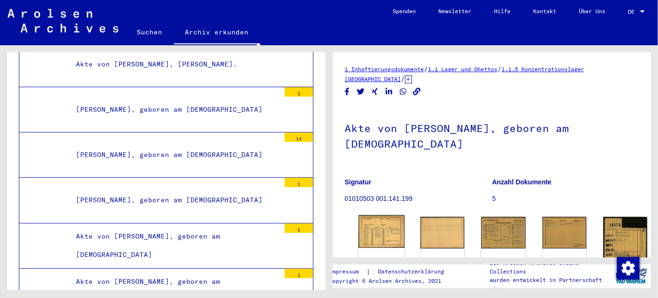
click at [378, 221] on img at bounding box center [382, 232] width 46 height 33
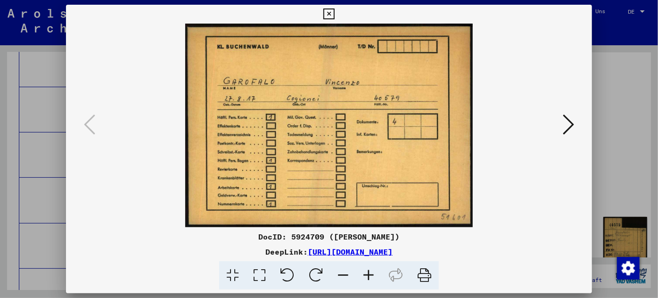
click at [42, 126] on div at bounding box center [329, 149] width 658 height 298
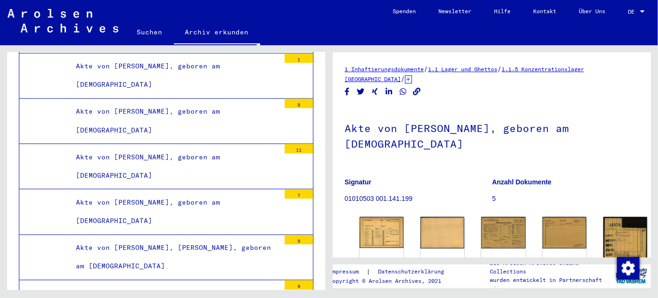
scroll to position [117026, 0]
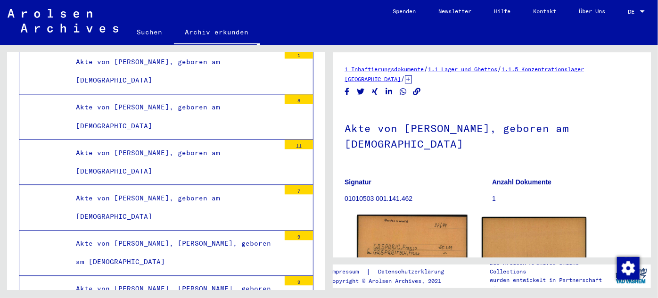
scroll to position [85, 0]
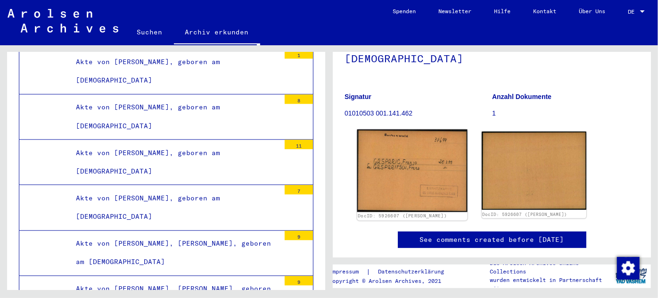
click at [395, 158] on img at bounding box center [412, 171] width 110 height 83
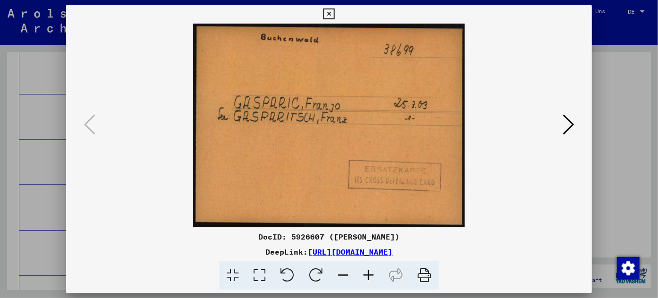
click at [20, 173] on div at bounding box center [329, 149] width 658 height 298
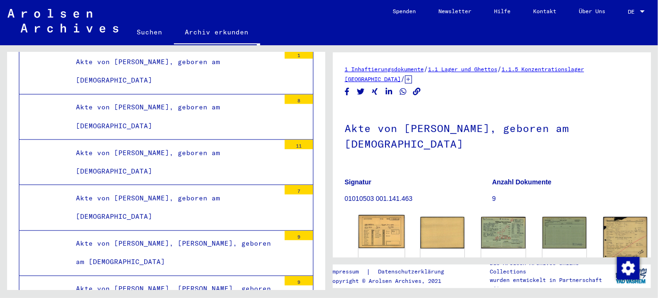
click at [377, 228] on img at bounding box center [382, 231] width 46 height 33
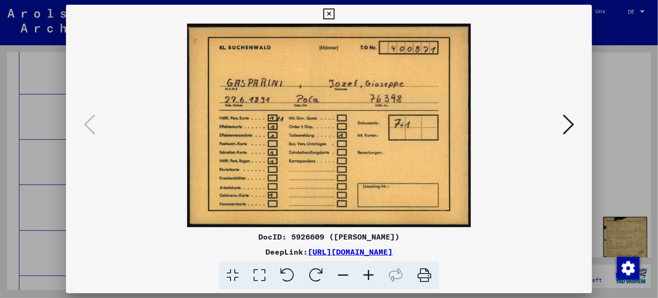
drag, startPoint x: 497, startPoint y: 248, endPoint x: 210, endPoint y: 251, distance: 286.8
click at [210, 251] on div "DeepLink: [URL][DOMAIN_NAME]" at bounding box center [329, 251] width 527 height 11
copy link "[URL][DOMAIN_NAME]"
click at [570, 120] on icon at bounding box center [568, 124] width 11 height 23
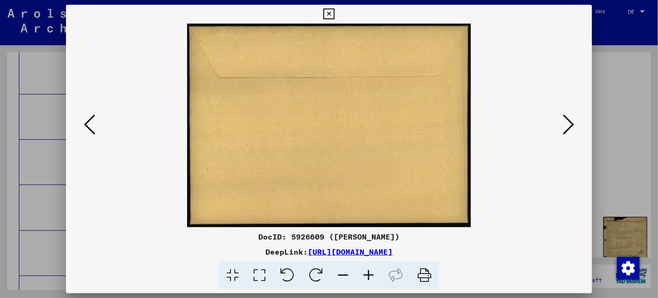
click at [567, 121] on icon at bounding box center [568, 124] width 11 height 23
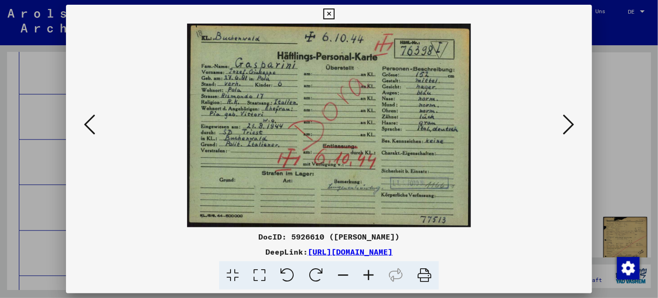
click at [566, 120] on icon at bounding box center [568, 124] width 11 height 23
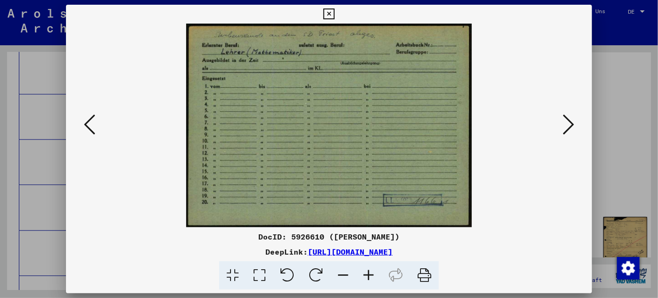
click at [370, 272] on icon at bounding box center [368, 275] width 25 height 29
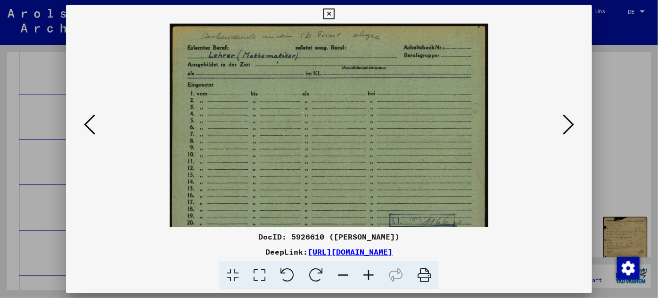
click at [370, 272] on icon at bounding box center [368, 275] width 25 height 29
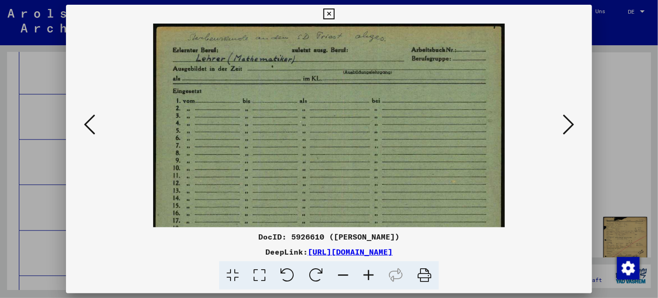
click at [370, 272] on icon at bounding box center [368, 275] width 25 height 29
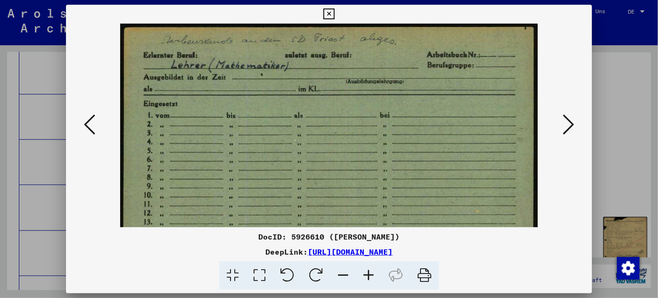
click at [370, 272] on icon at bounding box center [368, 275] width 25 height 29
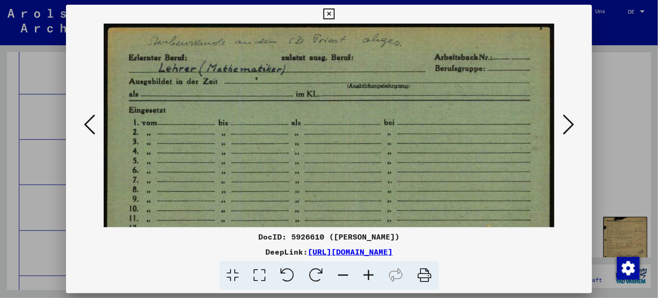
click at [370, 272] on icon at bounding box center [368, 275] width 25 height 29
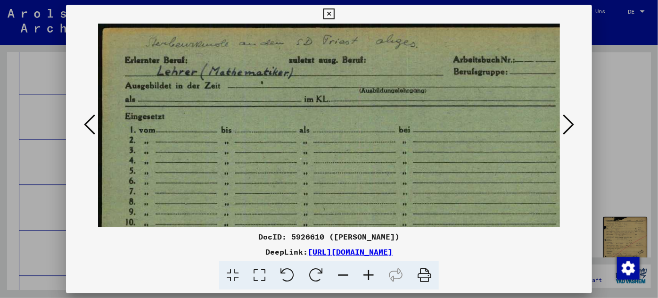
click at [370, 272] on icon at bounding box center [368, 275] width 25 height 29
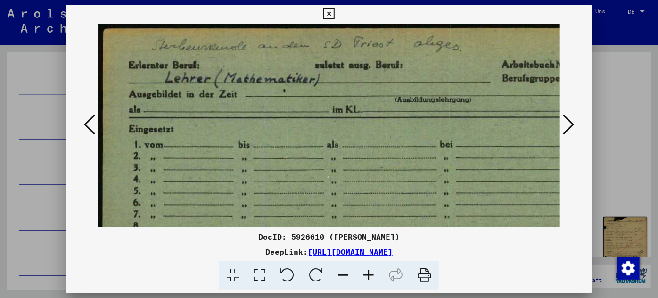
click at [370, 272] on icon at bounding box center [368, 275] width 25 height 29
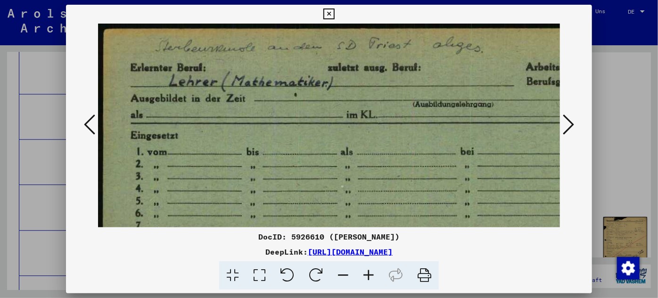
click at [370, 272] on icon at bounding box center [368, 275] width 25 height 29
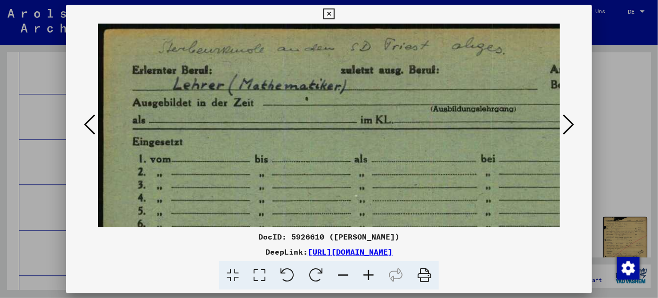
click at [370, 272] on icon at bounding box center [368, 275] width 25 height 29
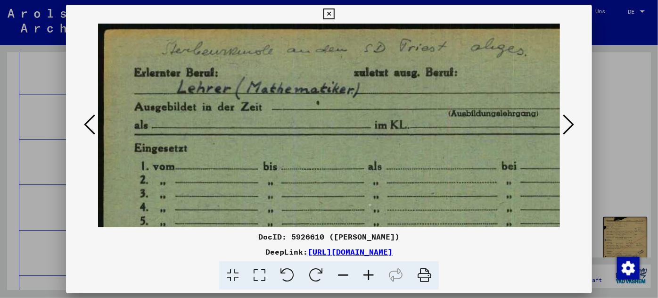
click at [370, 272] on icon at bounding box center [368, 275] width 25 height 29
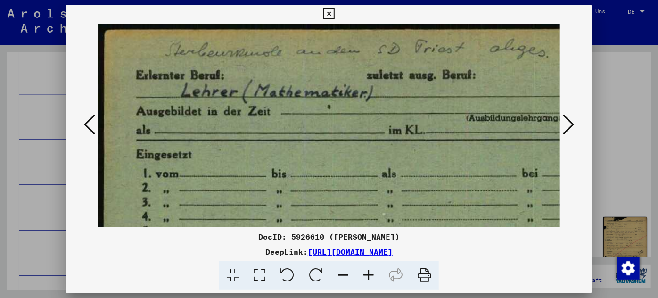
click at [301, 67] on img at bounding box center [439, 267] width 682 height 487
click at [568, 118] on icon at bounding box center [568, 124] width 11 height 23
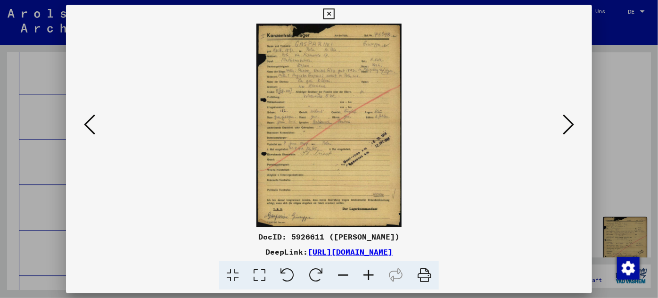
click at [370, 273] on icon at bounding box center [368, 275] width 25 height 29
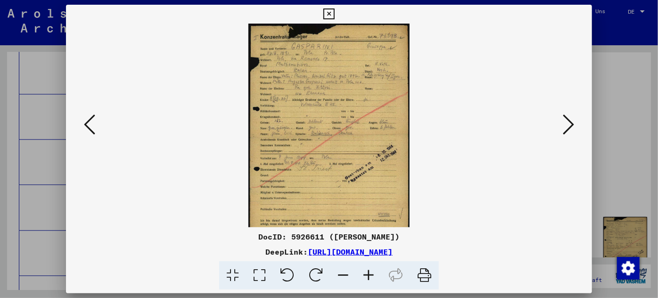
click at [370, 271] on icon at bounding box center [368, 275] width 25 height 29
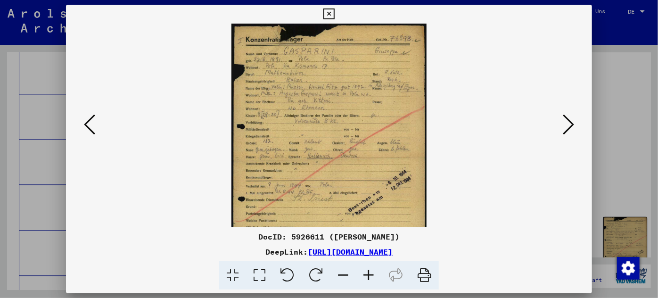
click at [370, 271] on icon at bounding box center [368, 275] width 25 height 29
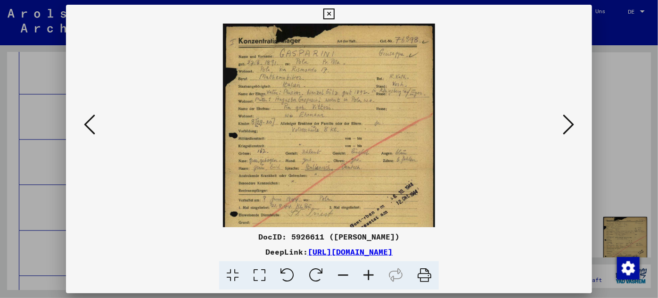
click at [370, 271] on icon at bounding box center [368, 275] width 25 height 29
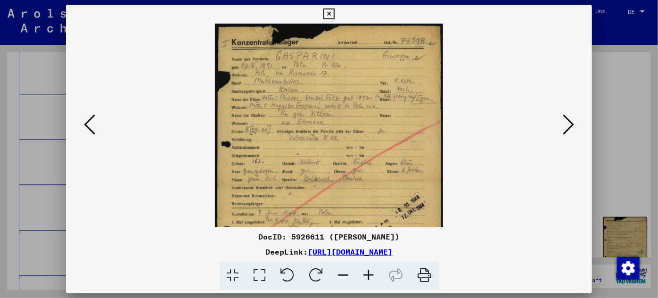
click at [370, 271] on icon at bounding box center [368, 275] width 25 height 29
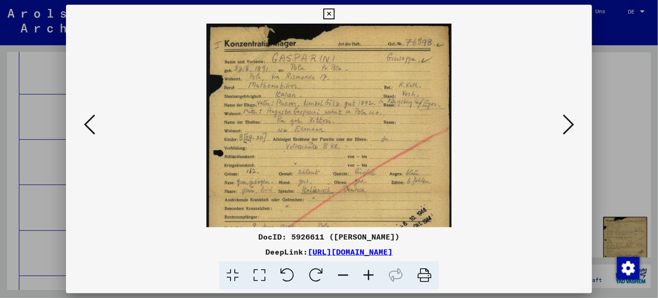
click at [370, 271] on icon at bounding box center [368, 275] width 25 height 29
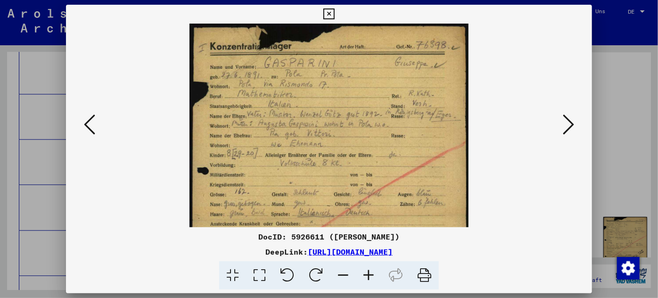
click at [370, 271] on icon at bounding box center [368, 275] width 25 height 29
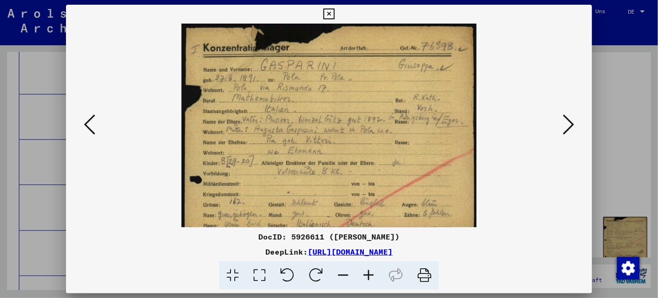
click at [370, 271] on icon at bounding box center [368, 275] width 25 height 29
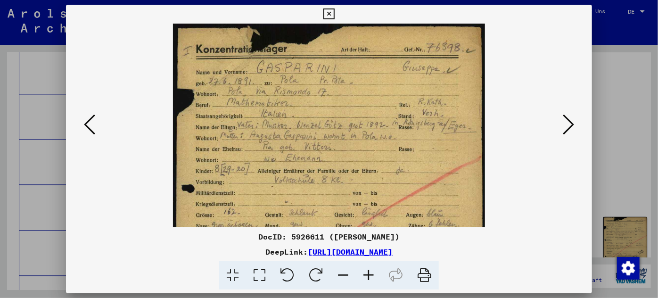
click at [370, 271] on icon at bounding box center [368, 275] width 25 height 29
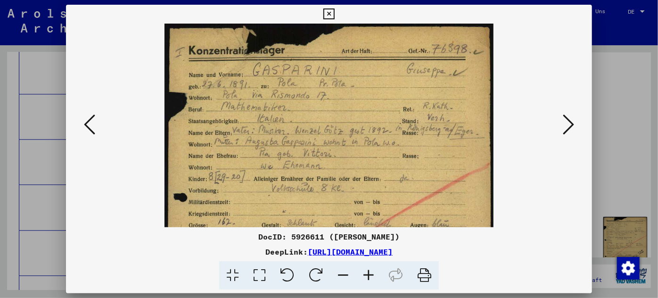
click at [370, 271] on icon at bounding box center [368, 275] width 25 height 29
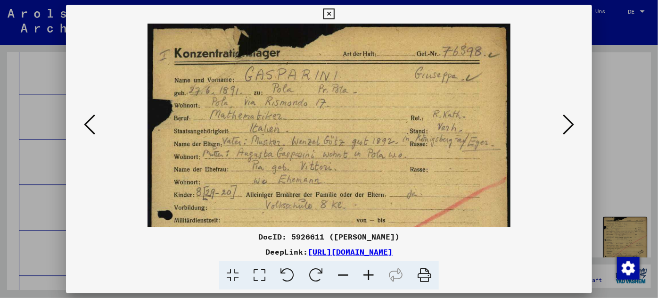
click at [370, 271] on icon at bounding box center [368, 275] width 25 height 29
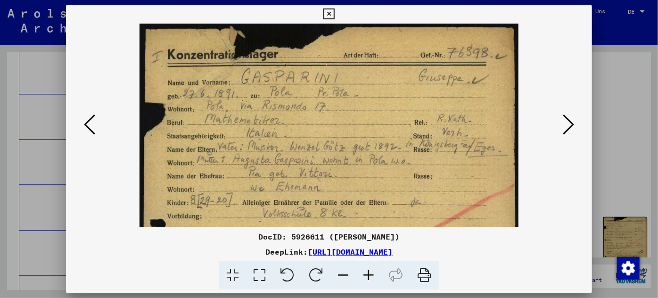
click at [370, 271] on icon at bounding box center [368, 275] width 25 height 29
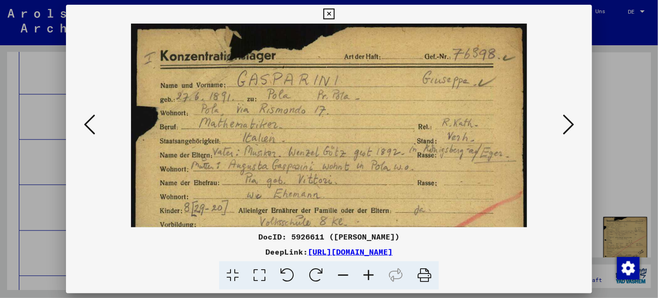
click at [367, 271] on icon at bounding box center [368, 275] width 25 height 29
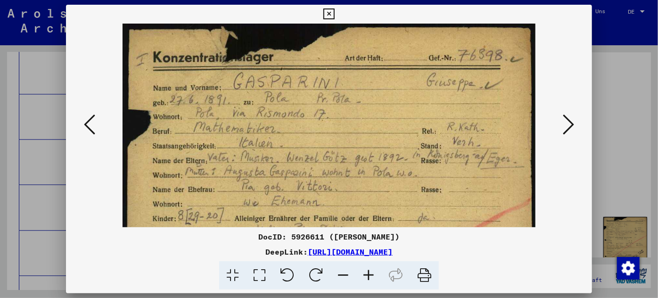
click at [367, 271] on icon at bounding box center [368, 275] width 25 height 29
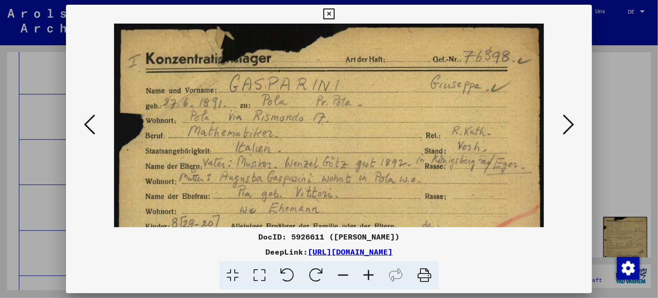
click at [367, 271] on icon at bounding box center [368, 275] width 25 height 29
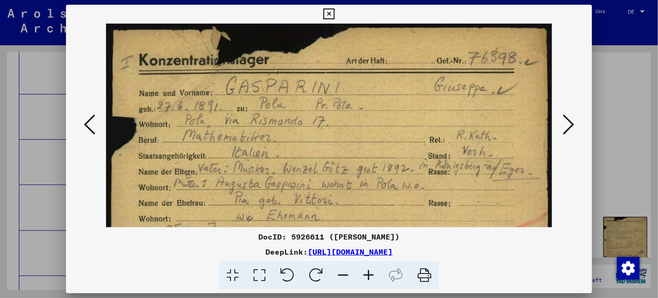
click at [367, 271] on icon at bounding box center [368, 275] width 25 height 29
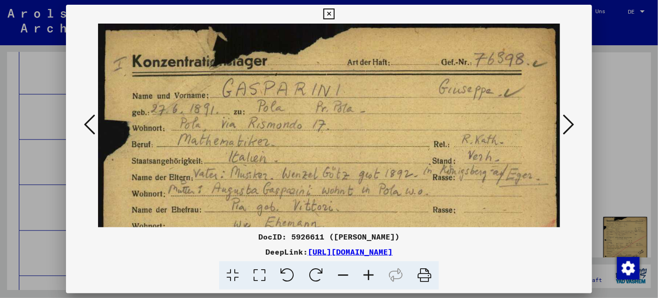
click at [367, 271] on icon at bounding box center [368, 275] width 25 height 29
click at [367, 272] on icon at bounding box center [368, 275] width 25 height 29
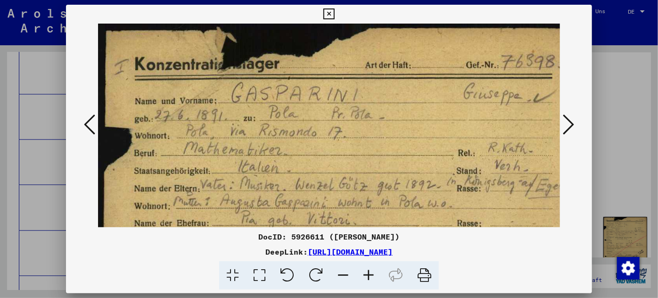
click at [367, 272] on icon at bounding box center [368, 275] width 25 height 29
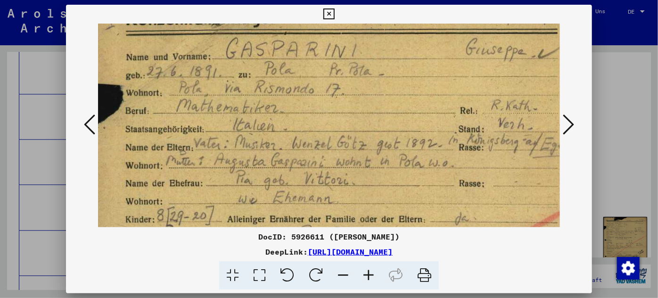
scroll to position [60, 10]
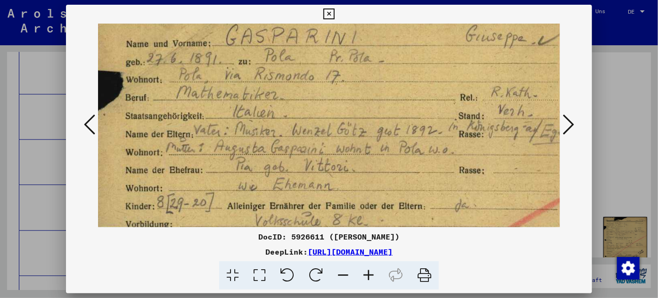
drag, startPoint x: 343, startPoint y: 180, endPoint x: 332, endPoint y: 120, distance: 60.4
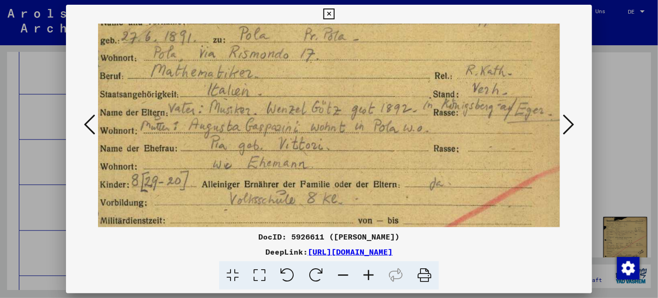
scroll to position [84, 45]
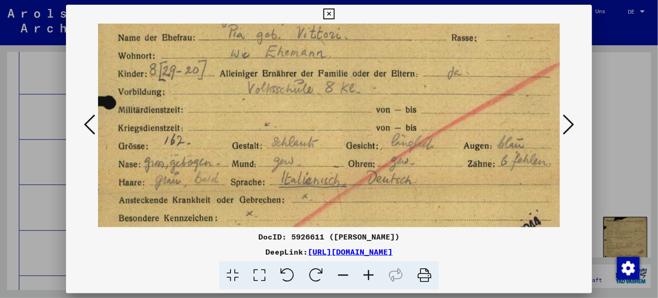
drag, startPoint x: 312, startPoint y: 197, endPoint x: 304, endPoint y: 65, distance: 132.3
click at [304, 65] on img at bounding box center [338, 192] width 514 height 723
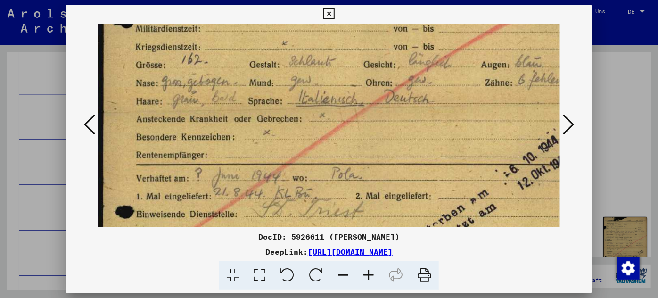
scroll to position [276, 0]
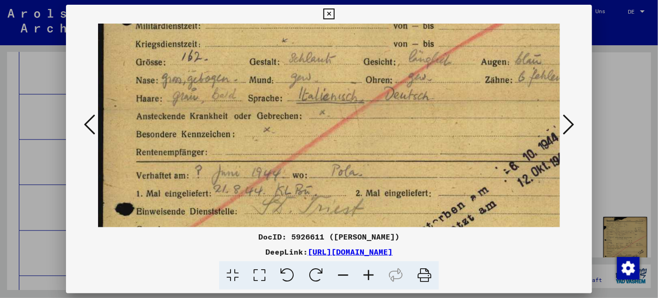
drag, startPoint x: 327, startPoint y: 208, endPoint x: 369, endPoint y: 125, distance: 93.2
click at [369, 125] on img at bounding box center [355, 108] width 514 height 723
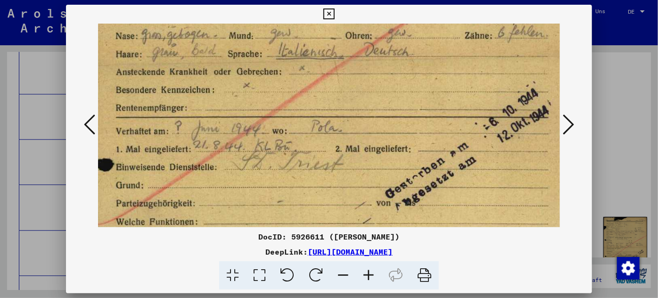
scroll to position [323, 21]
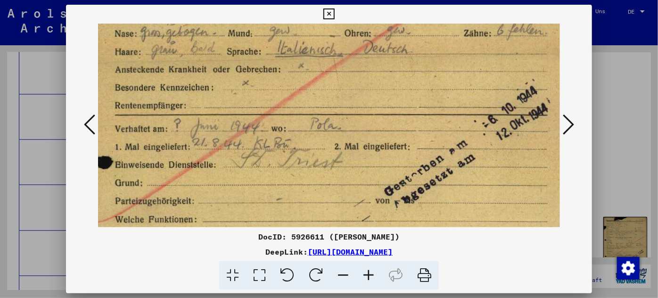
drag, startPoint x: 368, startPoint y: 125, endPoint x: 346, endPoint y: 79, distance: 50.6
click at [346, 79] on img at bounding box center [334, 62] width 514 height 723
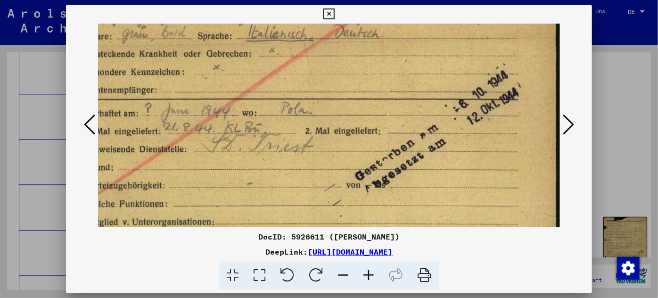
drag, startPoint x: 249, startPoint y: 168, endPoint x: 230, endPoint y: 164, distance: 20.3
click at [230, 164] on img at bounding box center [305, 46] width 514 height 723
click at [570, 116] on icon at bounding box center [568, 124] width 11 height 23
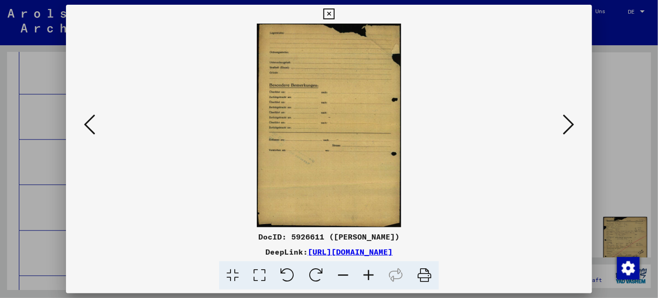
scroll to position [0, 0]
click at [570, 118] on icon at bounding box center [568, 124] width 11 height 23
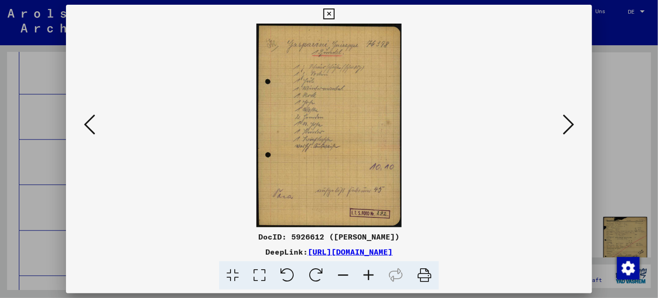
click at [370, 272] on icon at bounding box center [368, 275] width 25 height 29
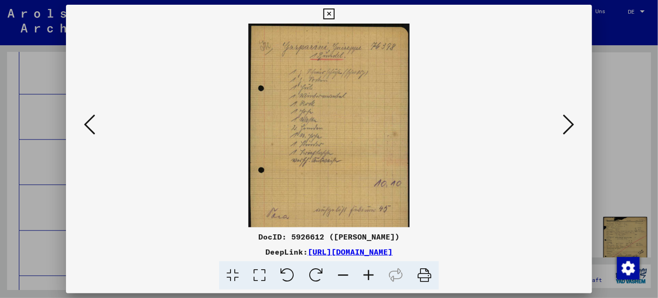
click at [370, 273] on icon at bounding box center [368, 275] width 25 height 29
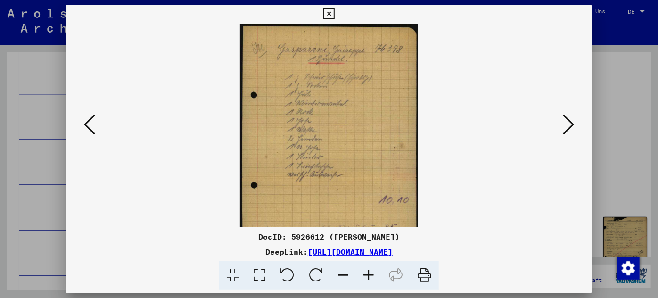
click at [370, 273] on icon at bounding box center [368, 275] width 25 height 29
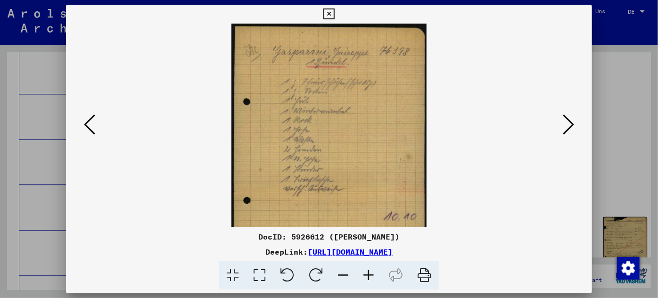
click at [370, 274] on icon at bounding box center [368, 275] width 25 height 29
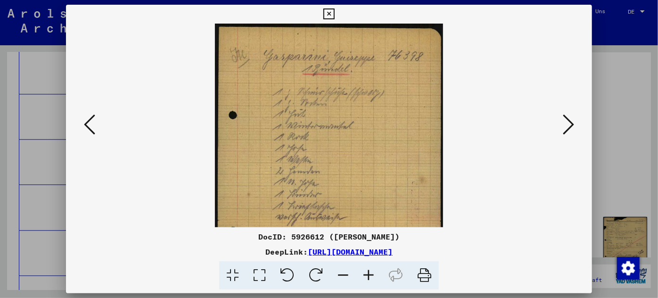
click at [370, 274] on icon at bounding box center [368, 275] width 25 height 29
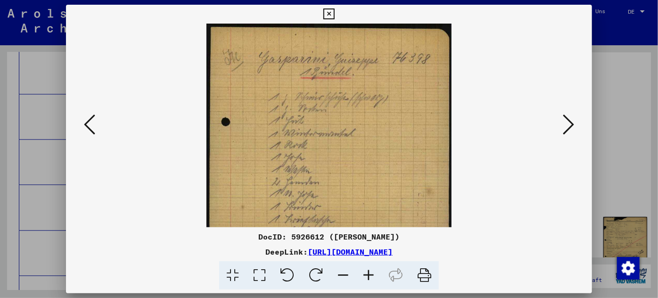
click at [370, 274] on icon at bounding box center [368, 275] width 25 height 29
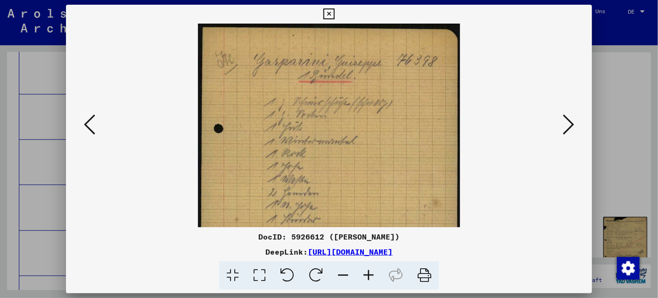
click at [370, 274] on icon at bounding box center [368, 275] width 25 height 29
click at [370, 275] on icon at bounding box center [368, 275] width 25 height 29
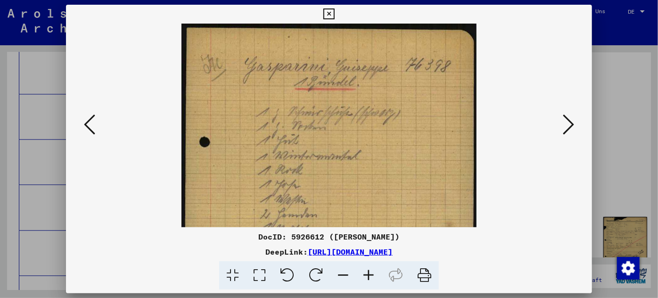
click at [370, 275] on icon at bounding box center [368, 275] width 25 height 29
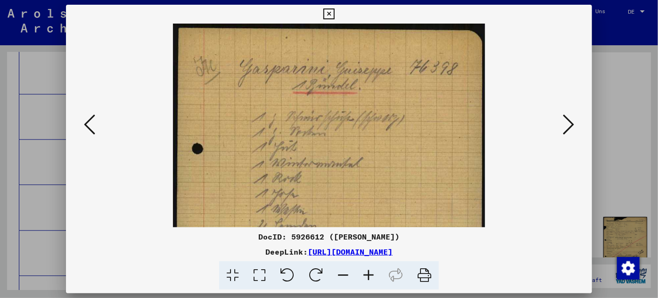
click at [370, 275] on icon at bounding box center [368, 275] width 25 height 29
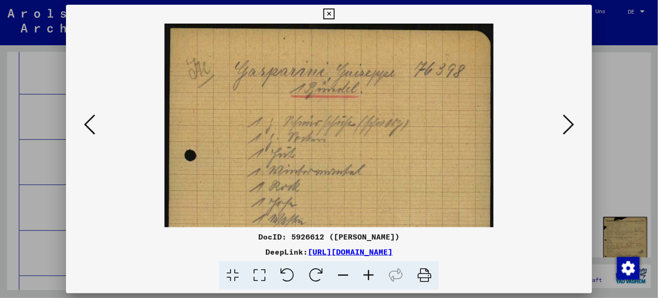
click at [371, 276] on icon at bounding box center [368, 275] width 25 height 29
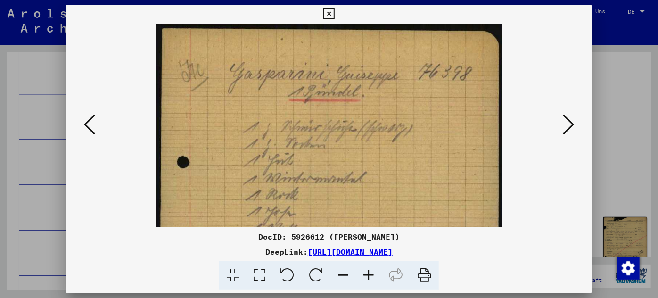
click at [371, 276] on icon at bounding box center [368, 275] width 25 height 29
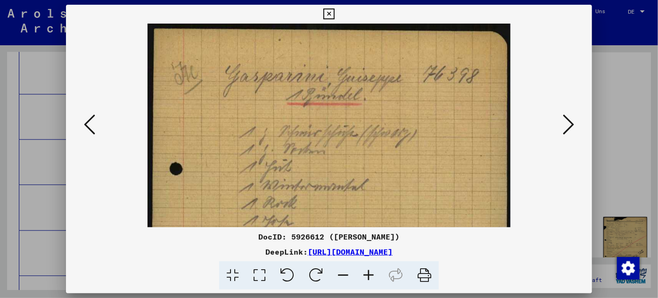
click at [371, 276] on icon at bounding box center [368, 275] width 25 height 29
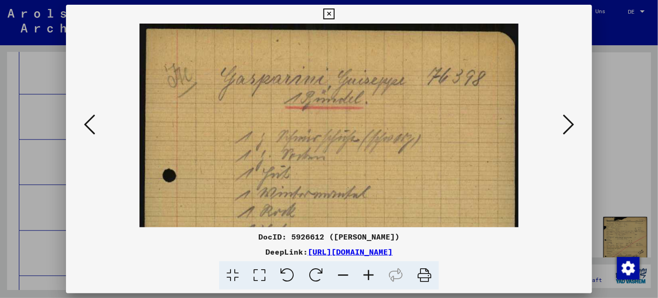
click at [371, 276] on icon at bounding box center [368, 275] width 25 height 29
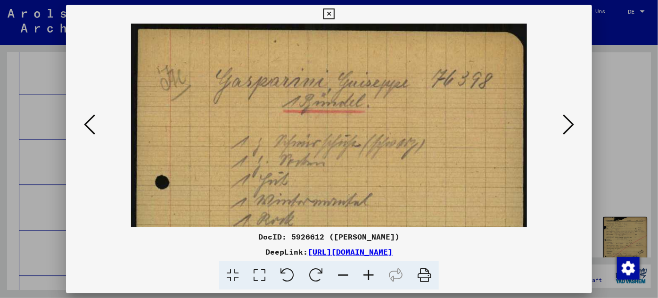
scroll to position [123, 0]
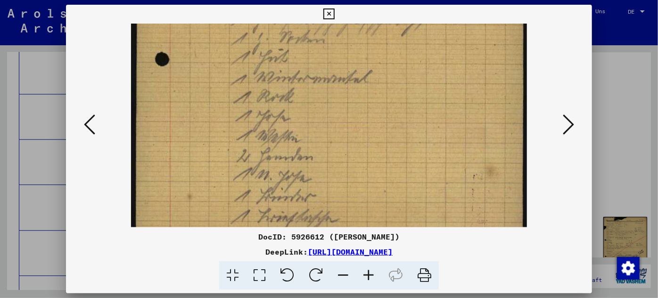
drag, startPoint x: 331, startPoint y: 209, endPoint x: 333, endPoint y: 87, distance: 122.6
click at [333, 87] on img at bounding box center [329, 178] width 396 height 557
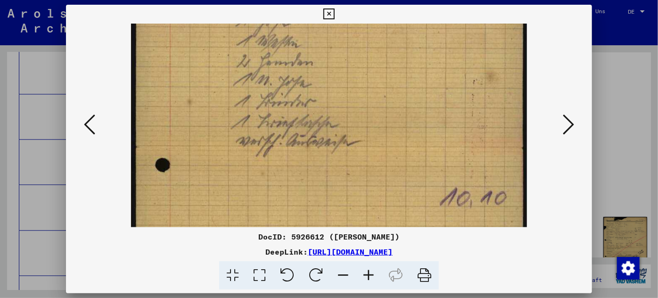
scroll to position [228, 0]
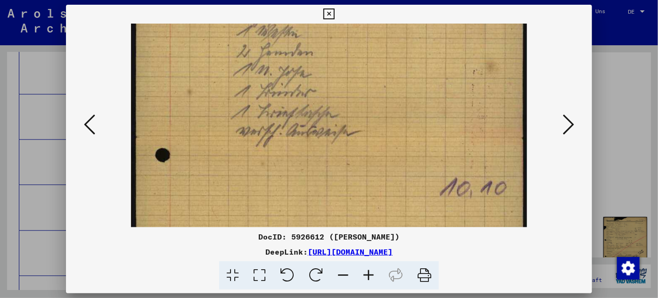
drag, startPoint x: 326, startPoint y: 172, endPoint x: 343, endPoint y: 67, distance: 105.5
click at [343, 67] on img at bounding box center [329, 74] width 396 height 557
click at [570, 117] on icon at bounding box center [568, 124] width 11 height 23
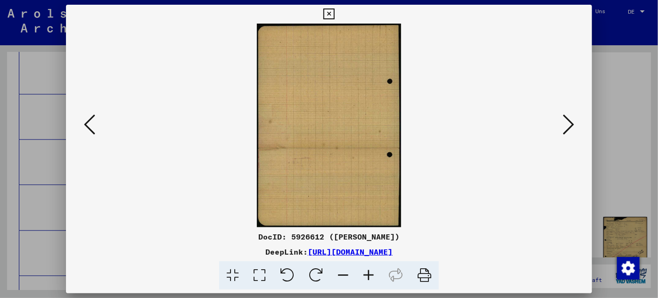
scroll to position [0, 0]
click at [570, 117] on icon at bounding box center [568, 124] width 11 height 23
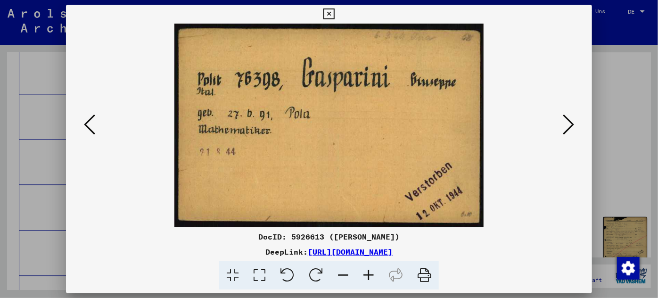
click at [567, 121] on icon at bounding box center [568, 124] width 11 height 23
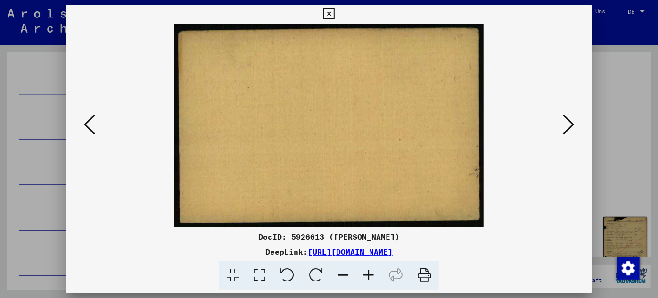
click at [567, 121] on icon at bounding box center [568, 124] width 11 height 23
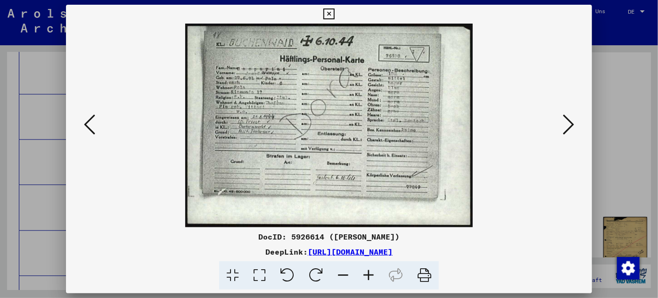
click at [363, 272] on icon at bounding box center [368, 275] width 25 height 29
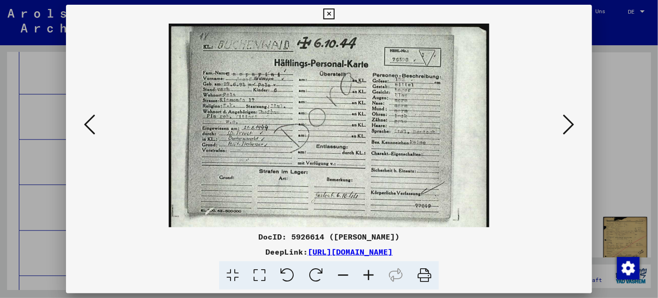
click at [363, 272] on icon at bounding box center [368, 275] width 25 height 29
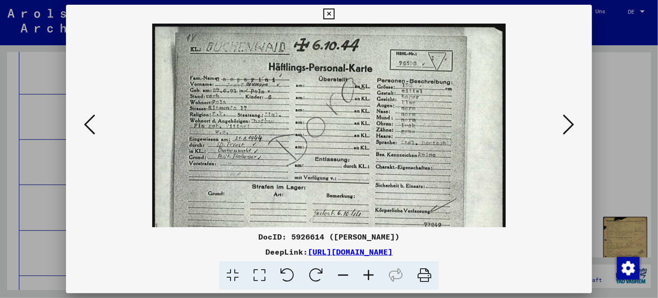
click at [573, 120] on icon at bounding box center [568, 124] width 11 height 23
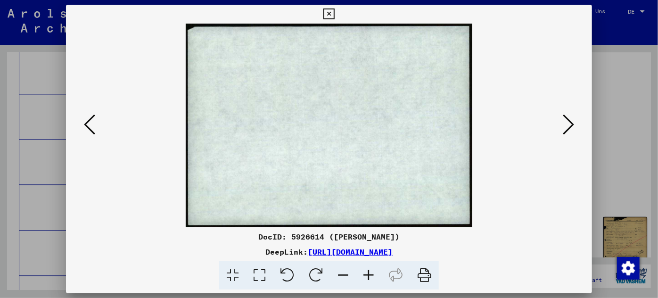
click at [572, 120] on icon at bounding box center [568, 124] width 11 height 23
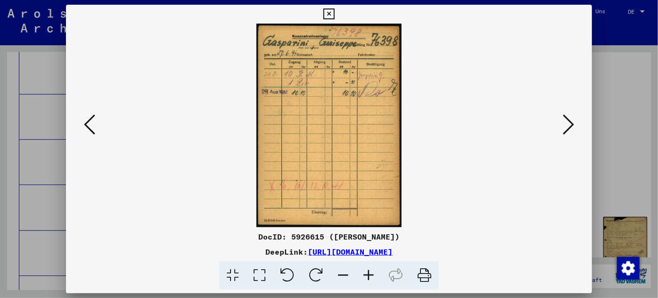
click at [565, 122] on icon at bounding box center [568, 124] width 11 height 23
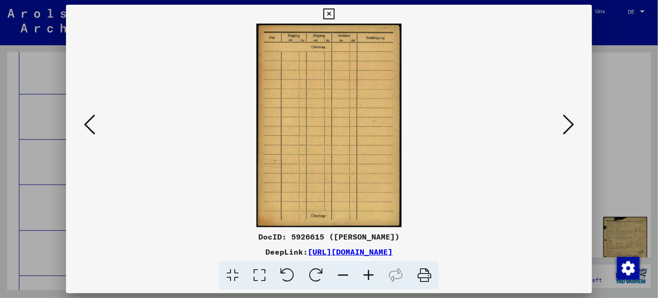
click at [565, 122] on icon at bounding box center [568, 124] width 11 height 23
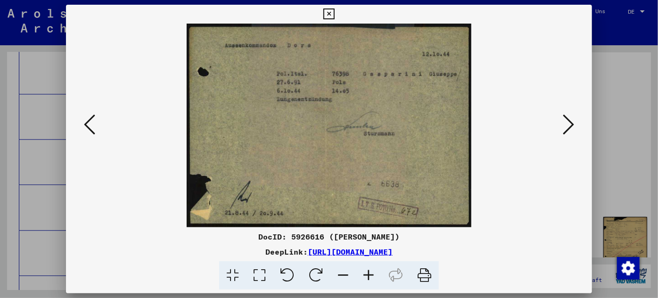
click at [370, 271] on icon at bounding box center [368, 275] width 25 height 29
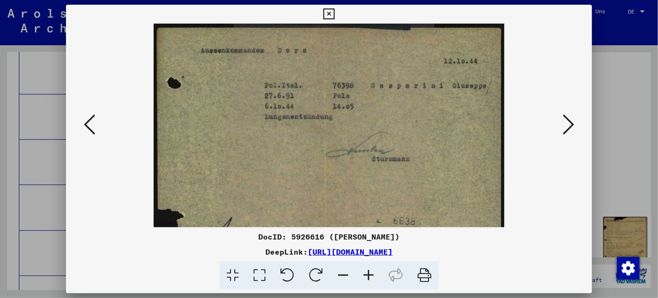
click at [370, 271] on icon at bounding box center [368, 275] width 25 height 29
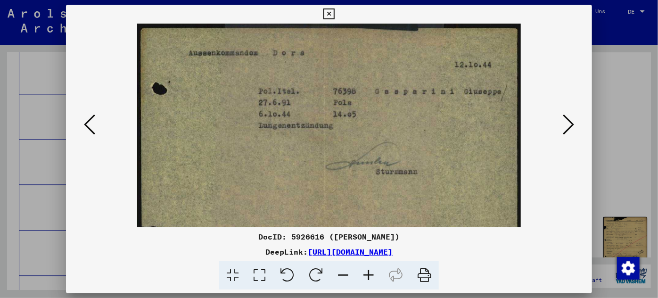
click at [370, 272] on icon at bounding box center [368, 275] width 25 height 29
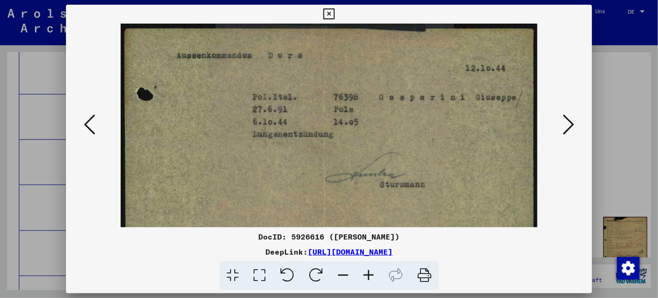
click at [370, 272] on icon at bounding box center [368, 275] width 25 height 29
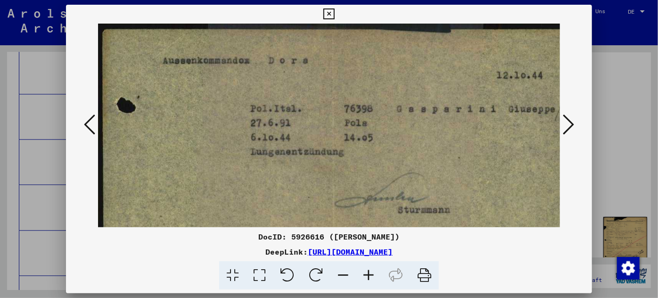
click at [370, 273] on icon at bounding box center [368, 275] width 25 height 29
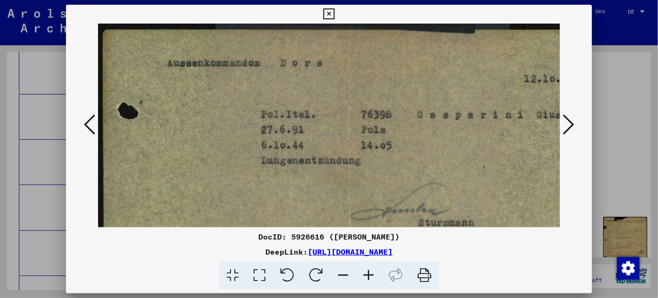
click at [370, 274] on icon at bounding box center [368, 275] width 25 height 29
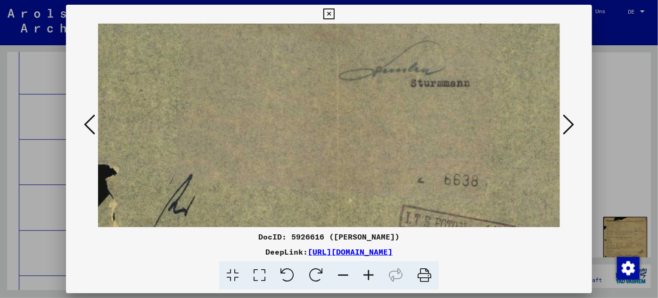
scroll to position [30, 56]
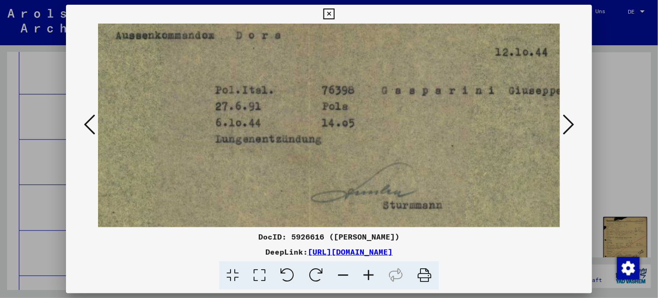
drag, startPoint x: 374, startPoint y: 209, endPoint x: 320, endPoint y: 148, distance: 82.2
click at [320, 148] on img at bounding box center [316, 189] width 548 height 392
